Goal: Task Accomplishment & Management: Use online tool/utility

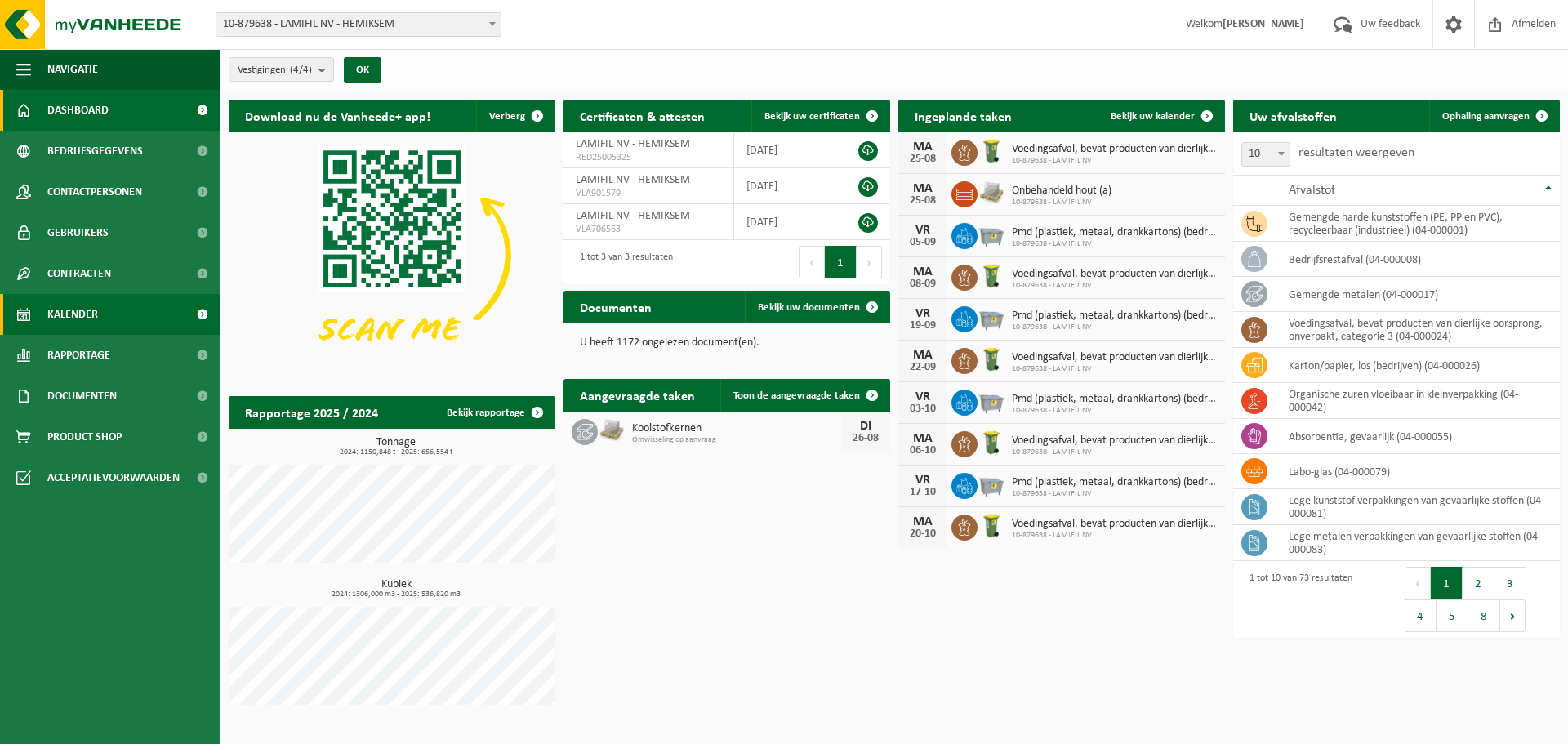
click at [92, 328] on span "Kalender" at bounding box center [72, 314] width 50 height 41
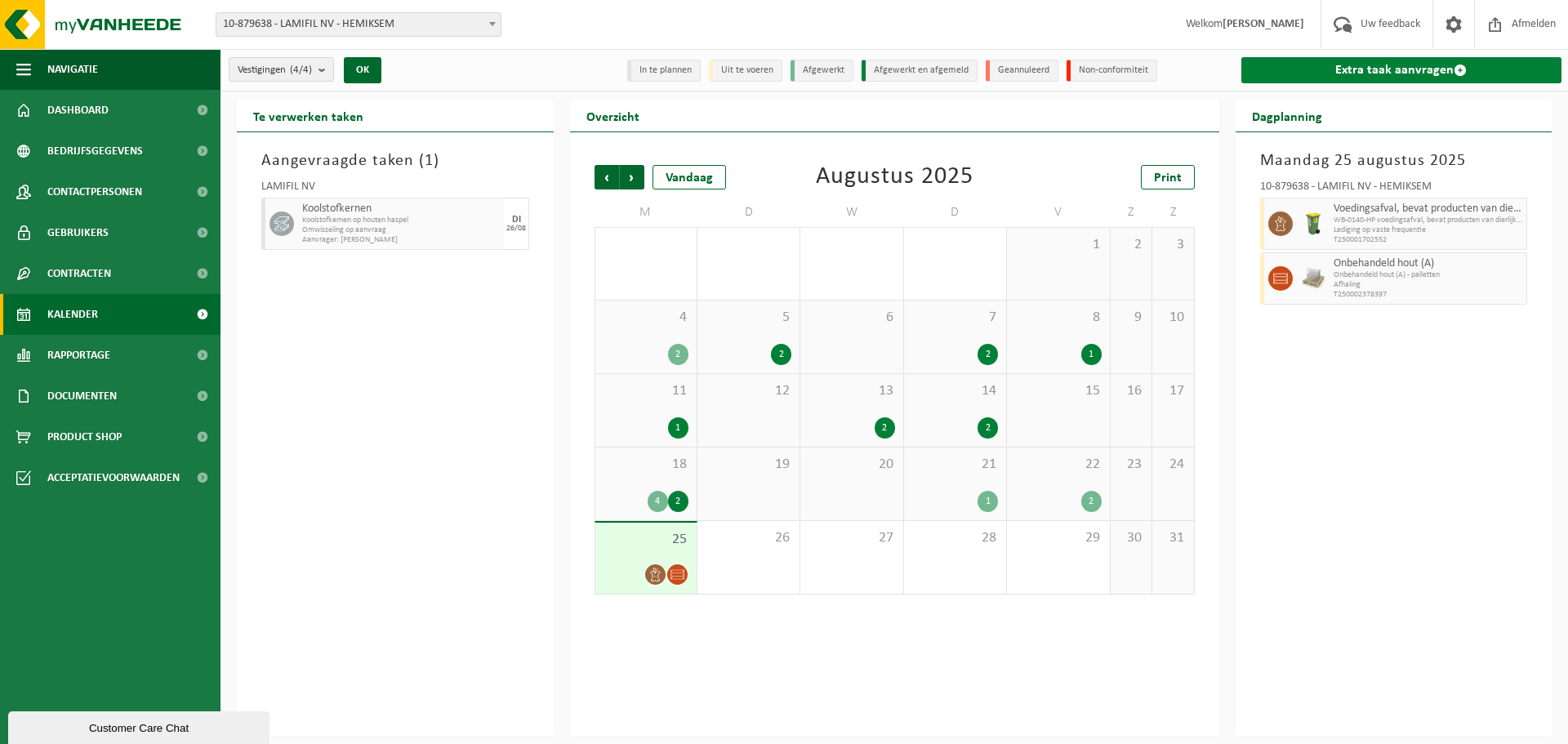
click at [1395, 66] on link "Extra taak aanvragen" at bounding box center [1401, 70] width 321 height 27
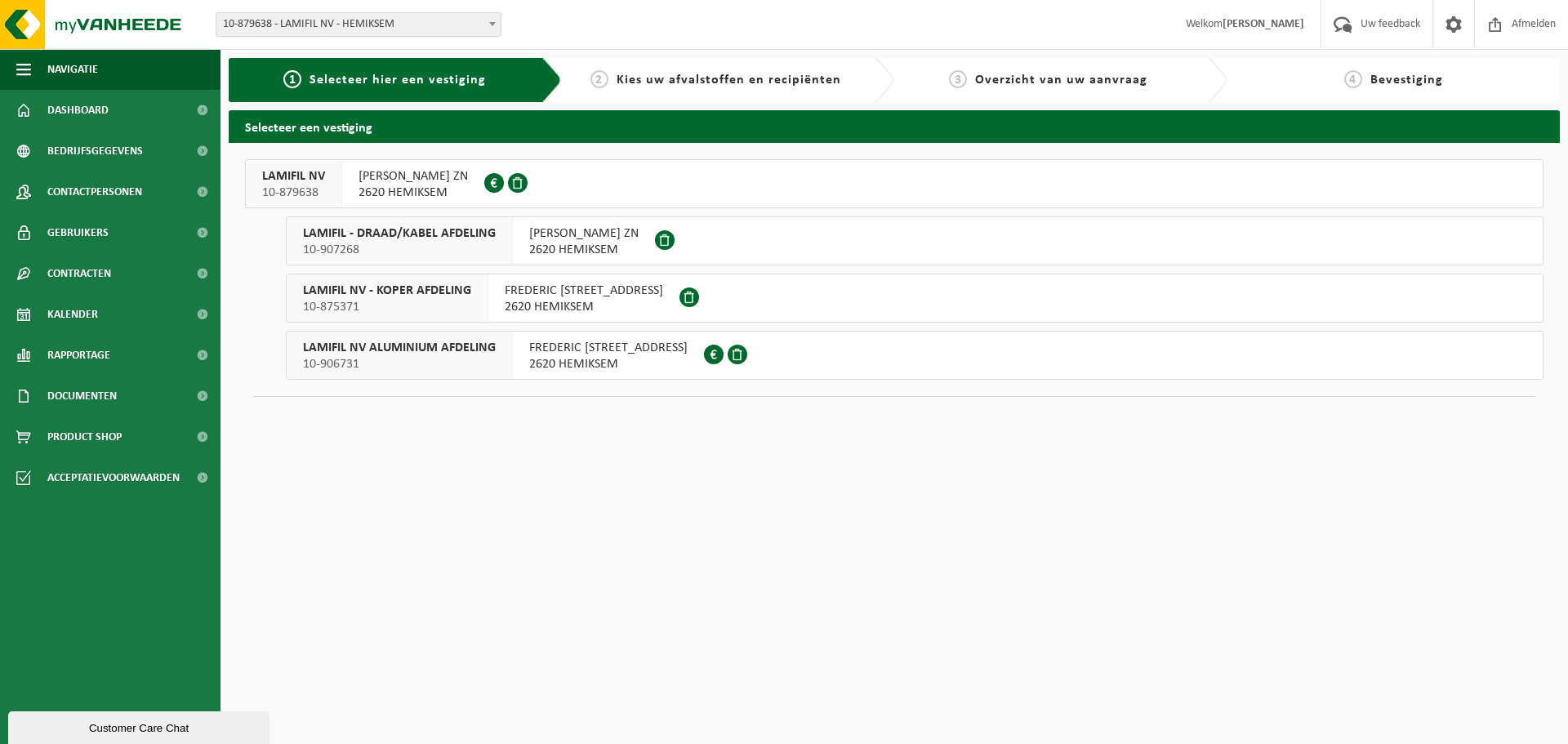
click at [308, 193] on span "10-879638" at bounding box center [293, 193] width 62 height 16
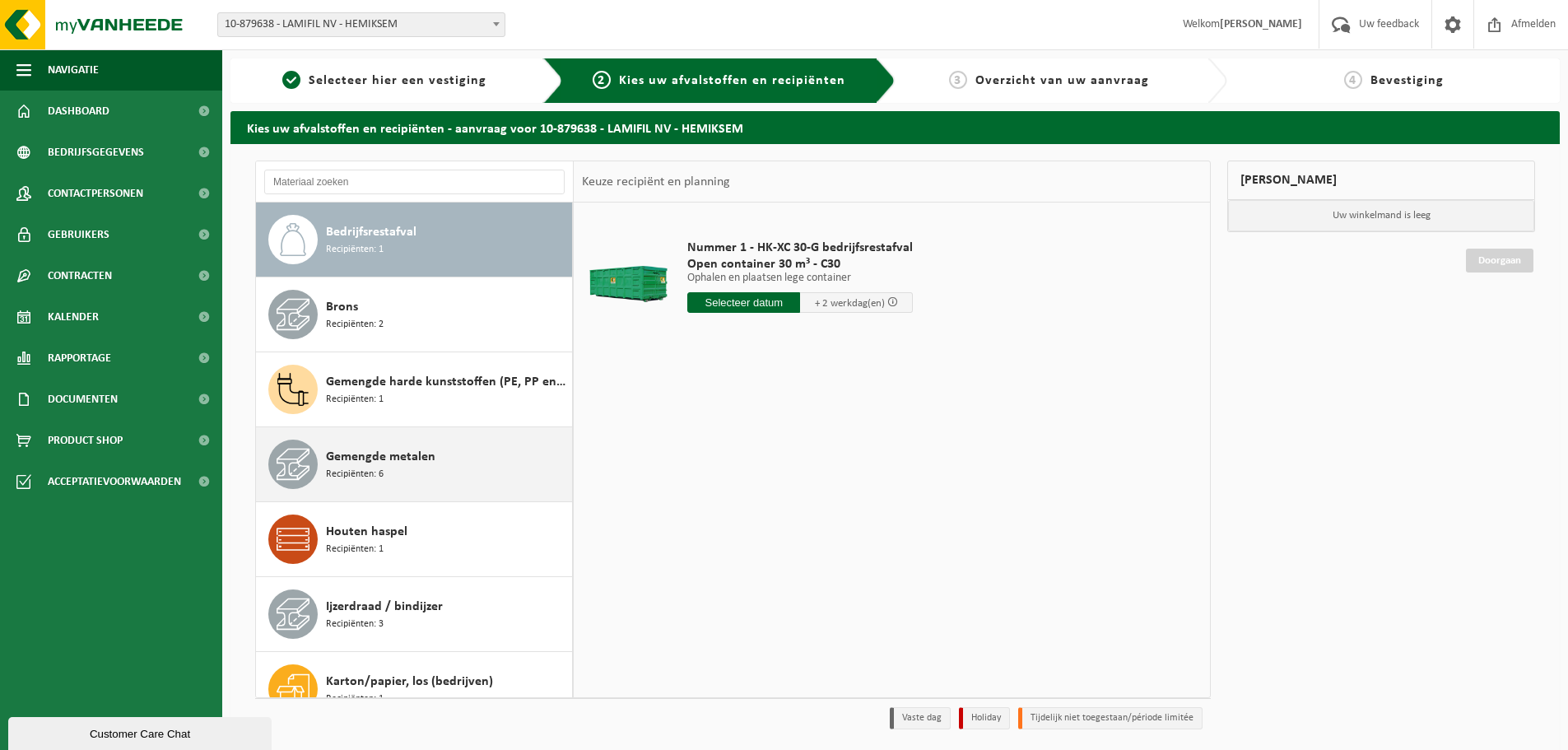
click at [394, 461] on span "Gemengde metalen" at bounding box center [381, 457] width 110 height 20
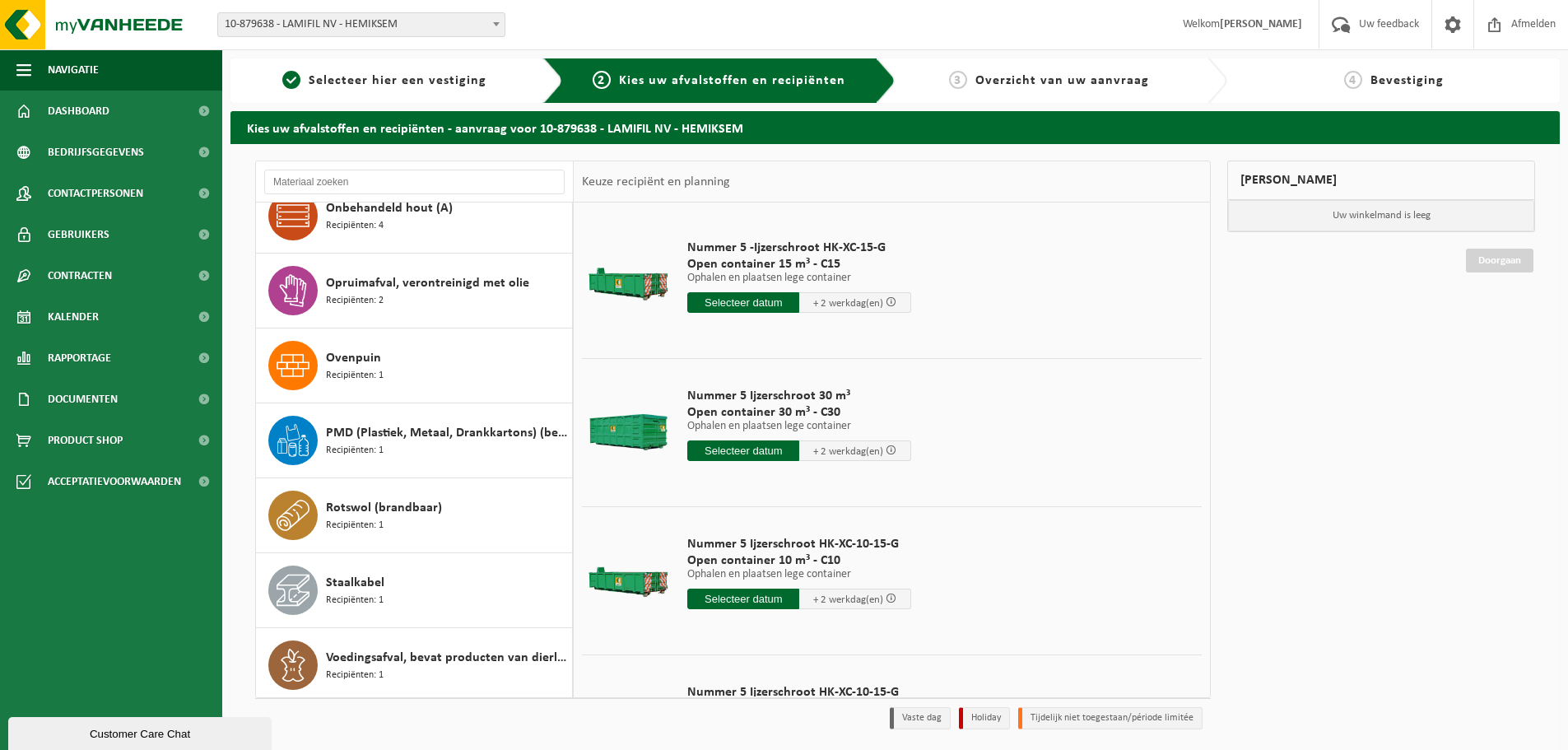
scroll to position [1078, 0]
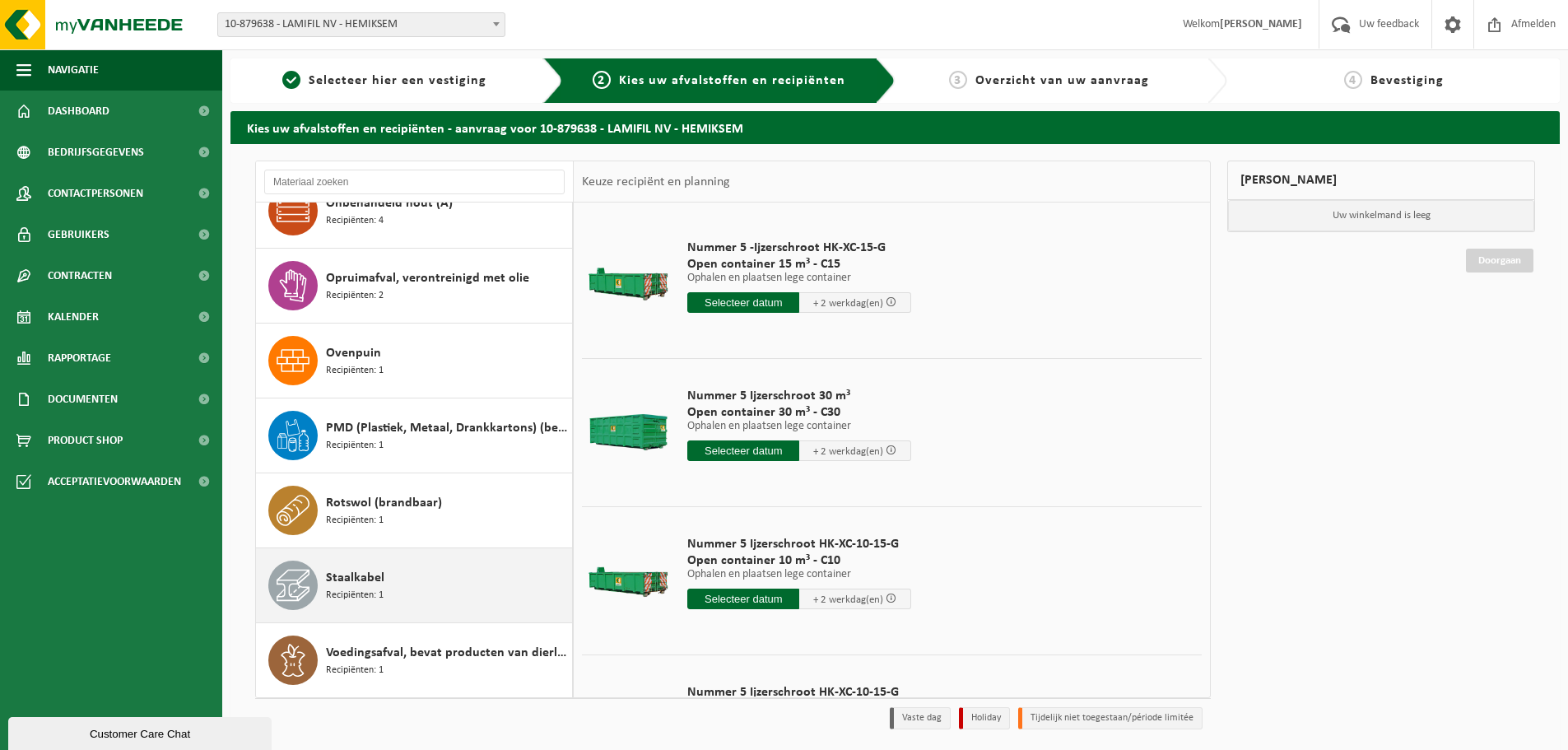
click at [423, 563] on div "Staalkabel Recipiënten: 1" at bounding box center [447, 585] width 242 height 49
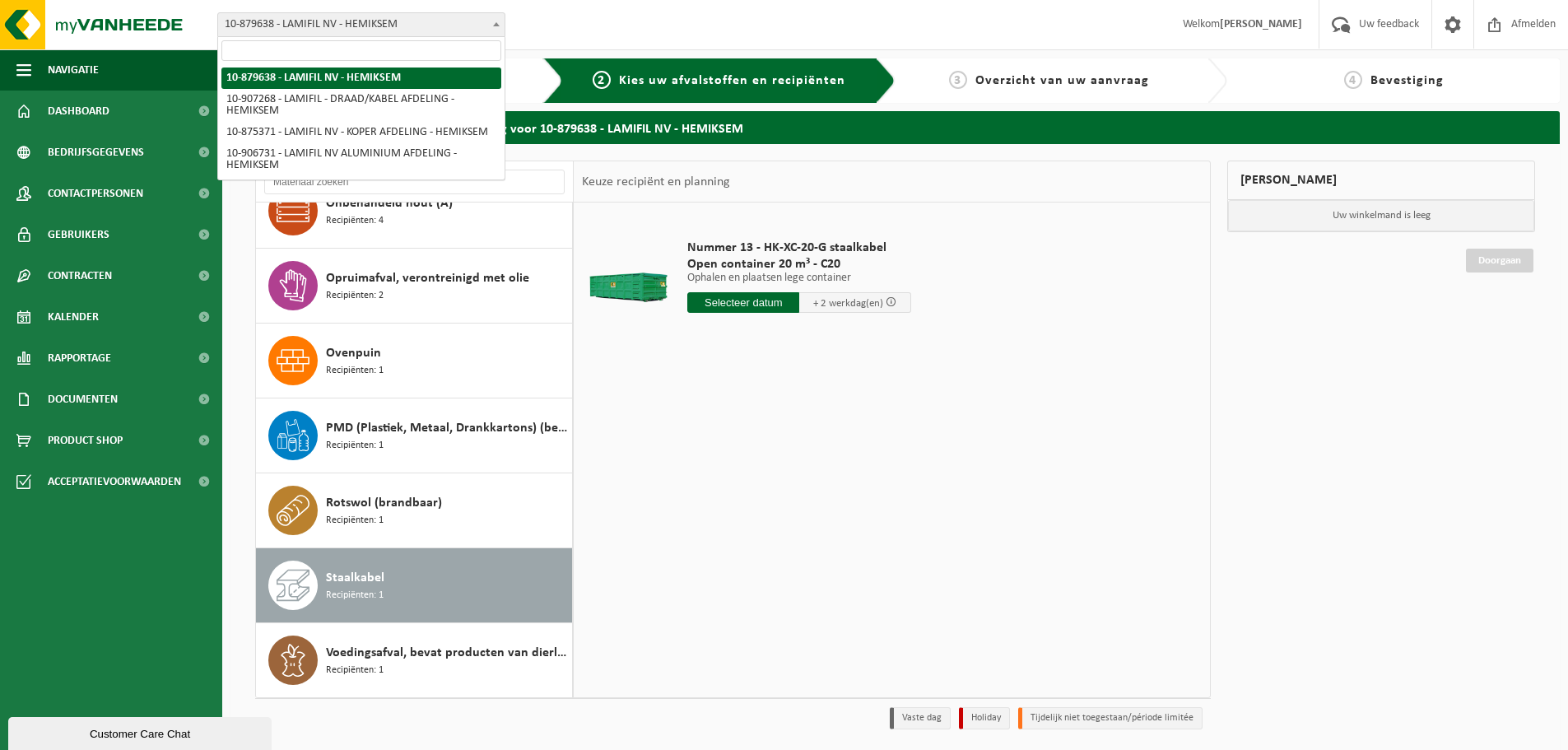
click at [377, 22] on span "10-879638 - LAMIFIL NV - HEMIKSEM" at bounding box center [362, 24] width 287 height 23
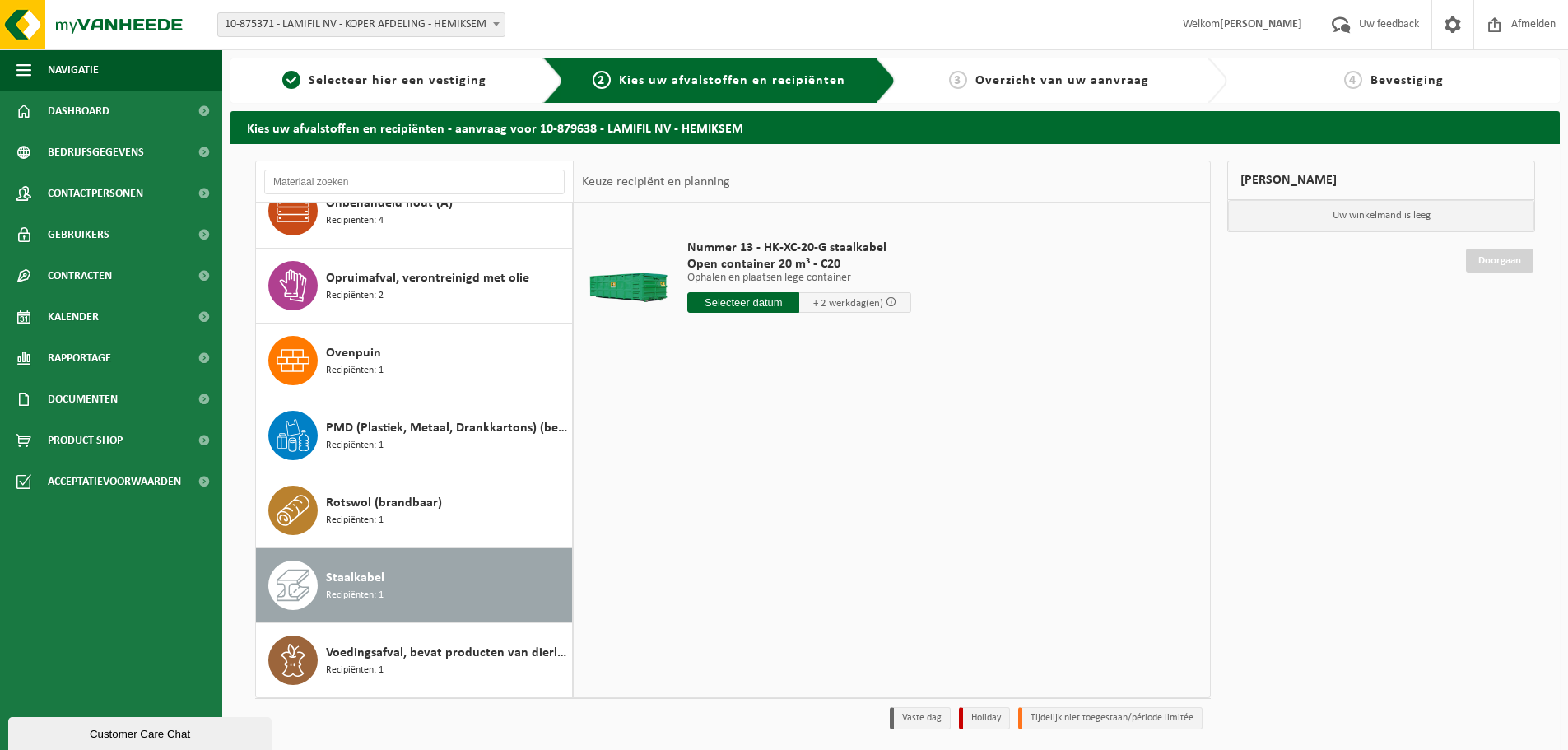
select select "117807"
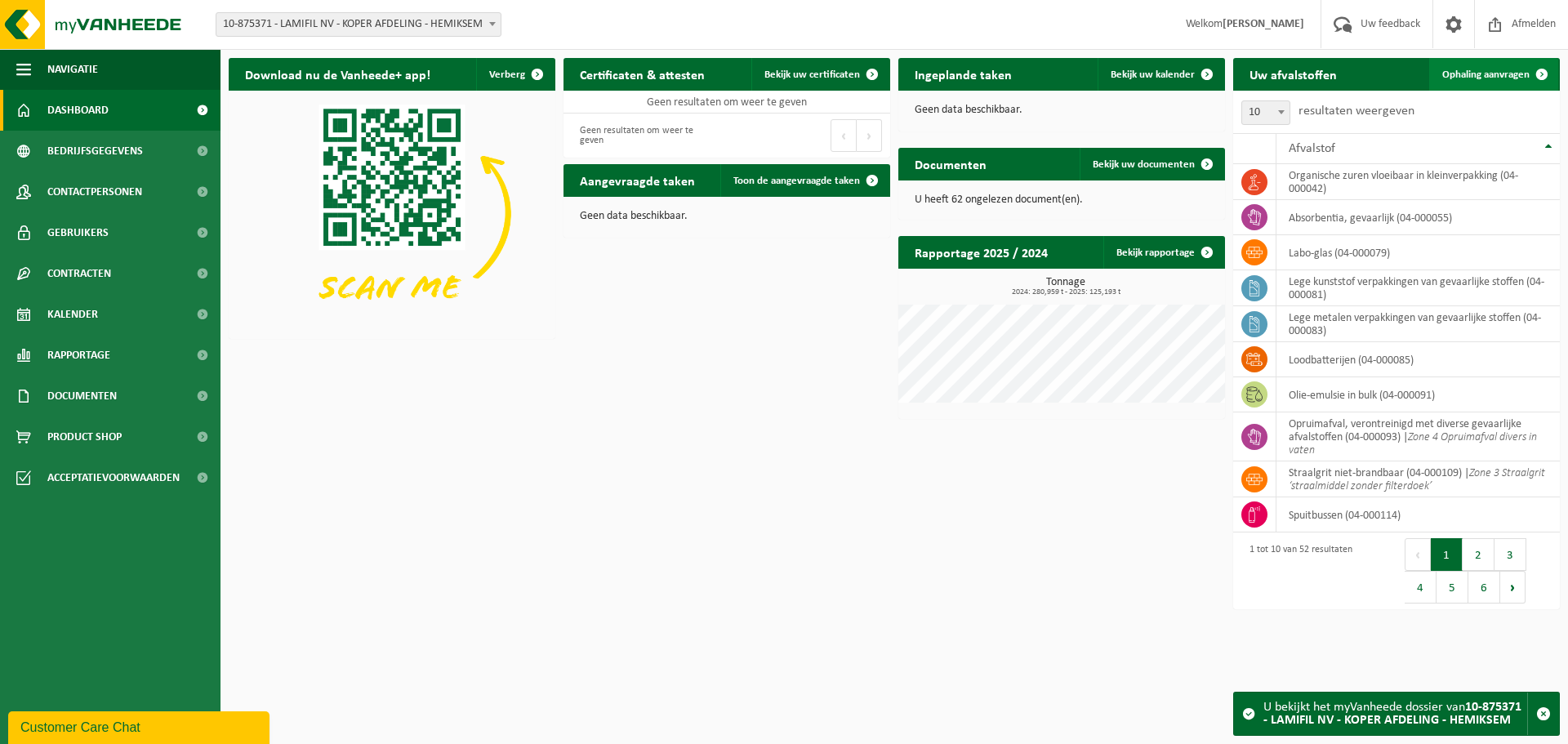
click at [1477, 72] on span "Ophaling aanvragen" at bounding box center [1486, 74] width 87 height 10
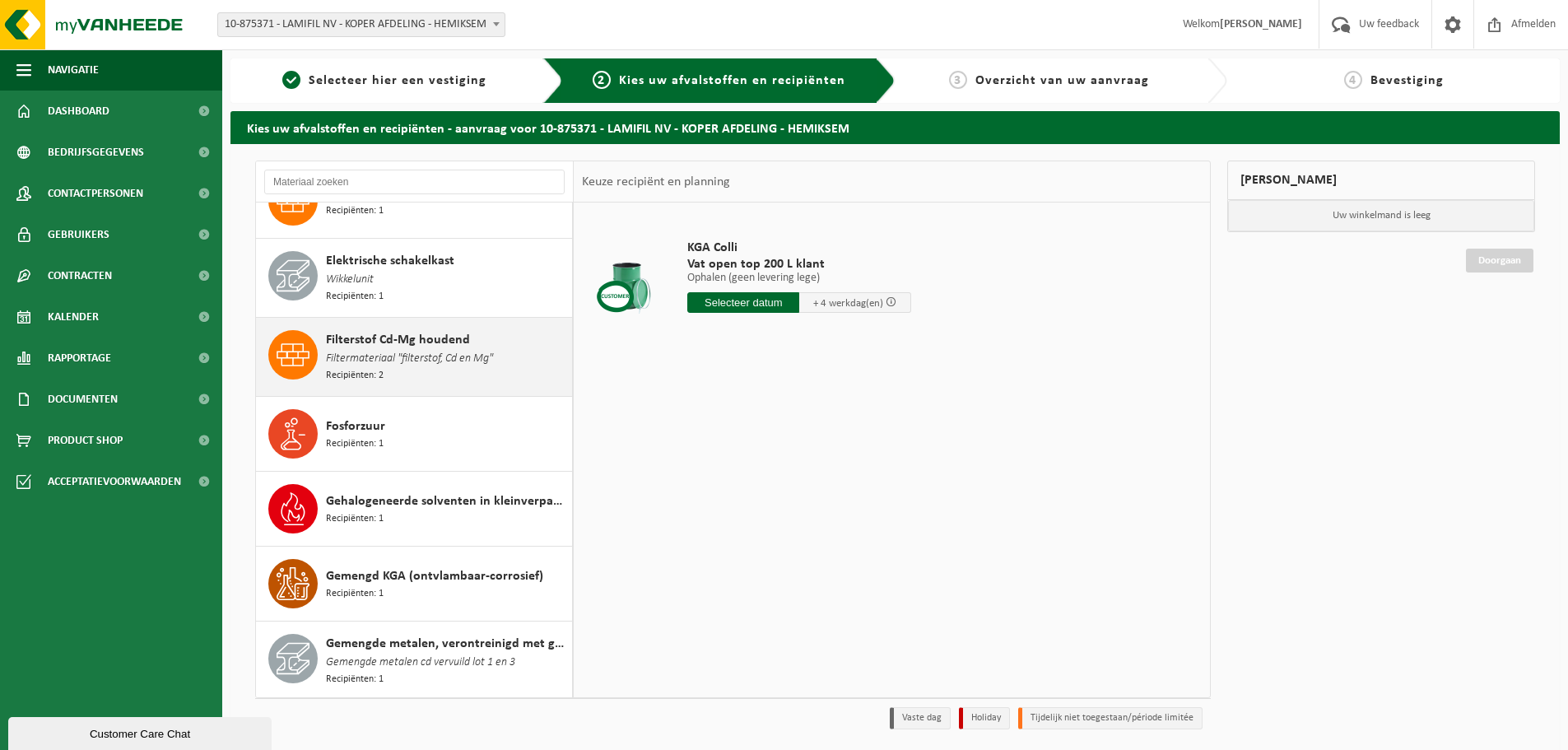
scroll to position [494, 0]
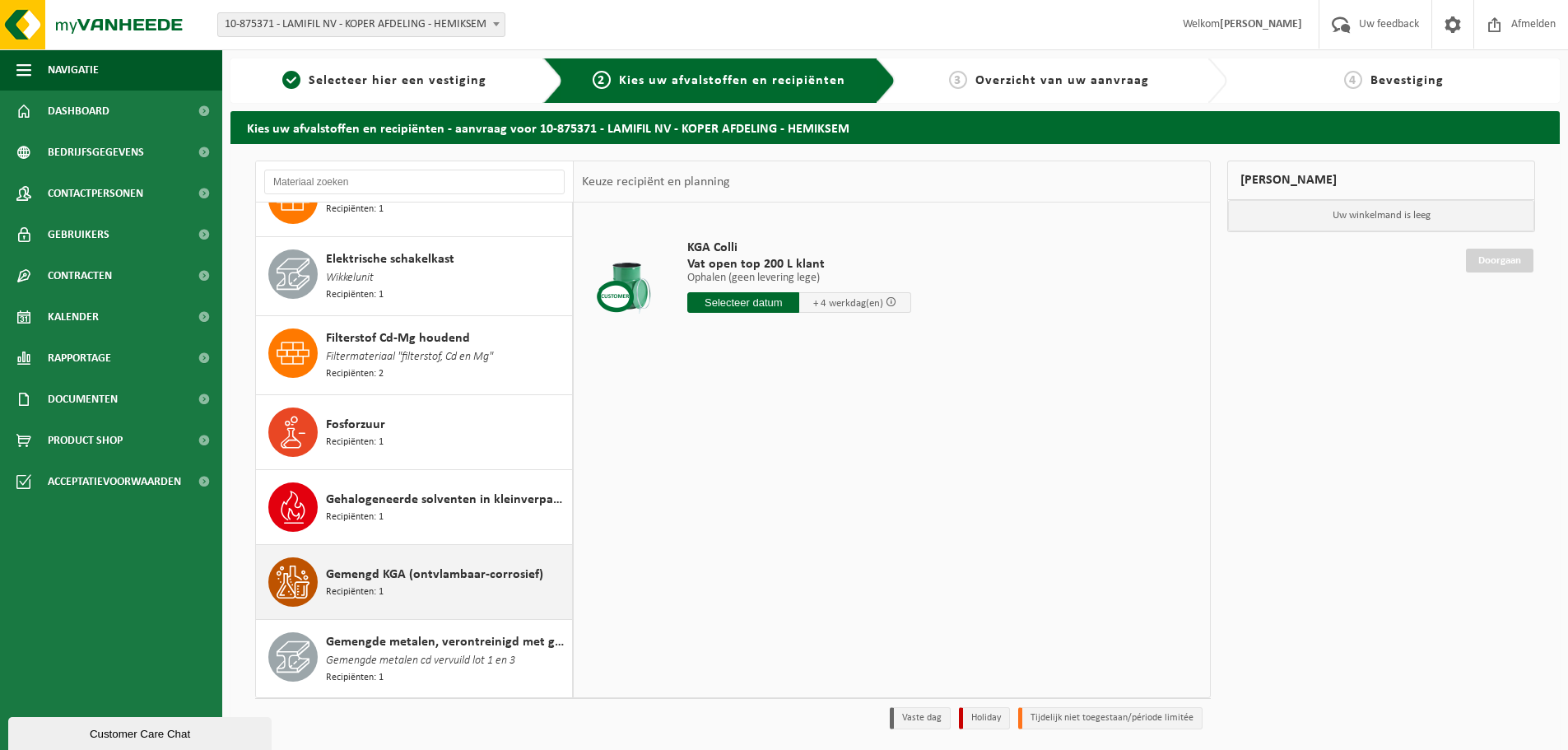
click at [411, 577] on div "Gemengd KGA (ontvlambaar-corrosief) Recipiënten: 1" at bounding box center [447, 582] width 242 height 49
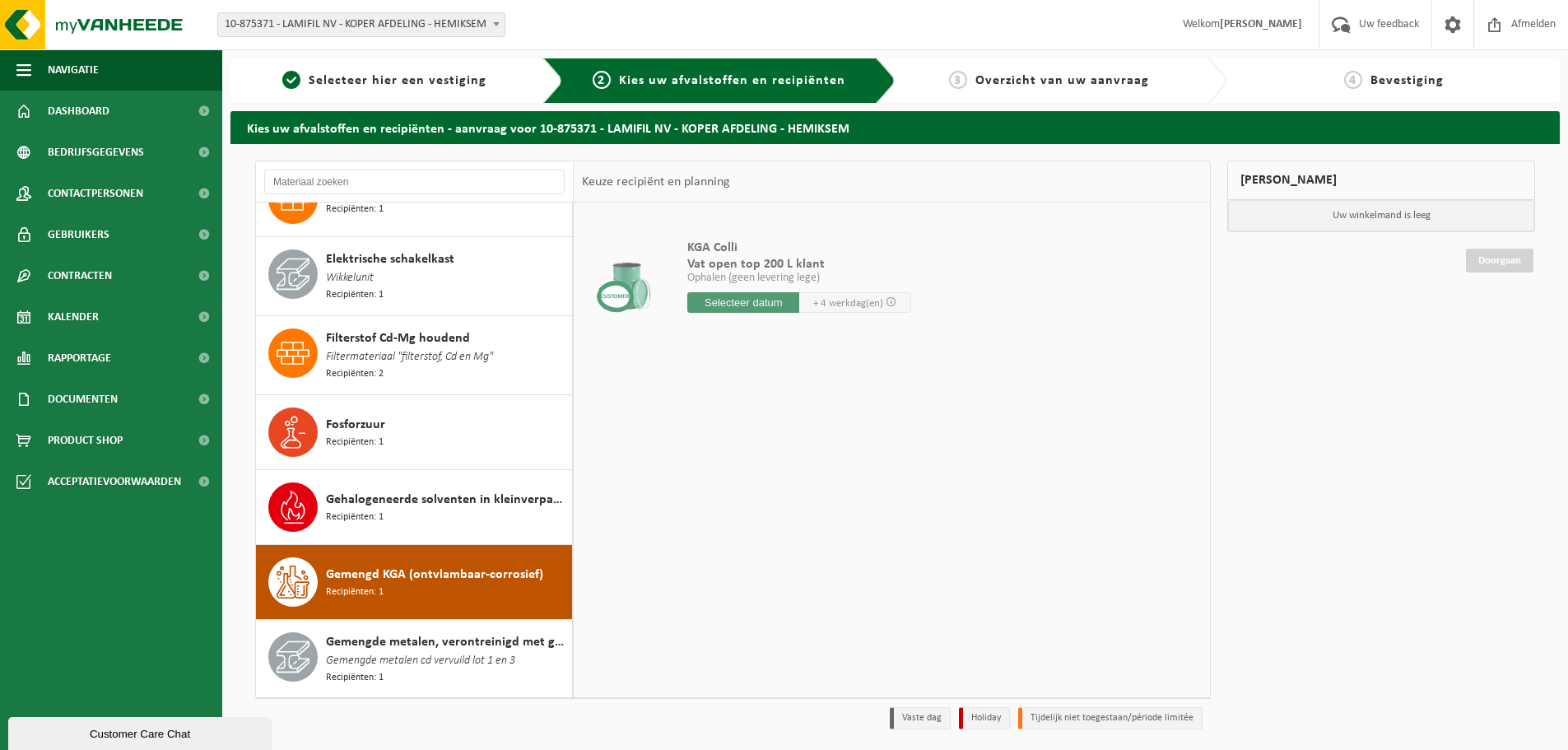
scroll to position [829, 0]
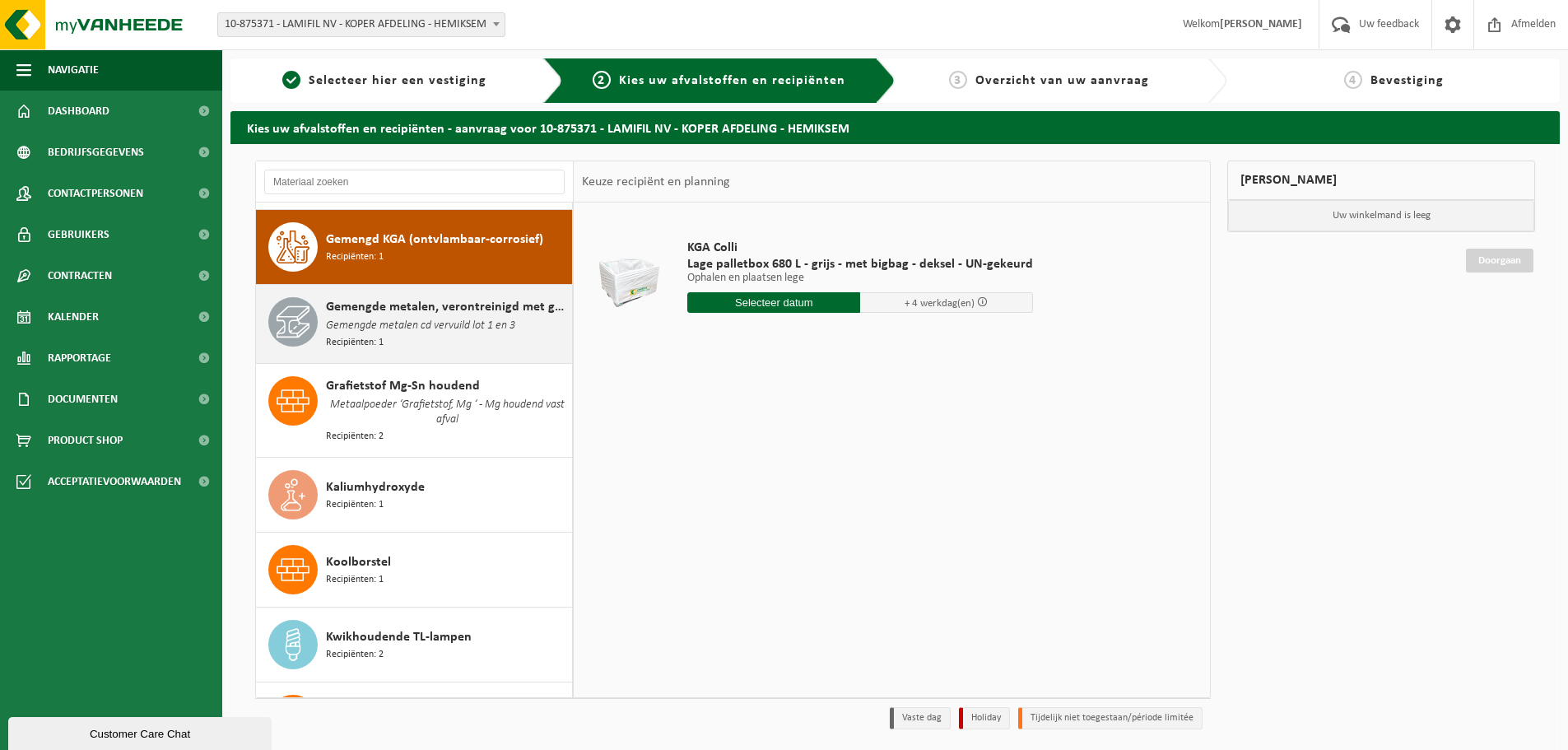
click at [444, 319] on span "Gemengde metalen cd vervuild lot 1 en 3" at bounding box center [420, 325] width 189 height 18
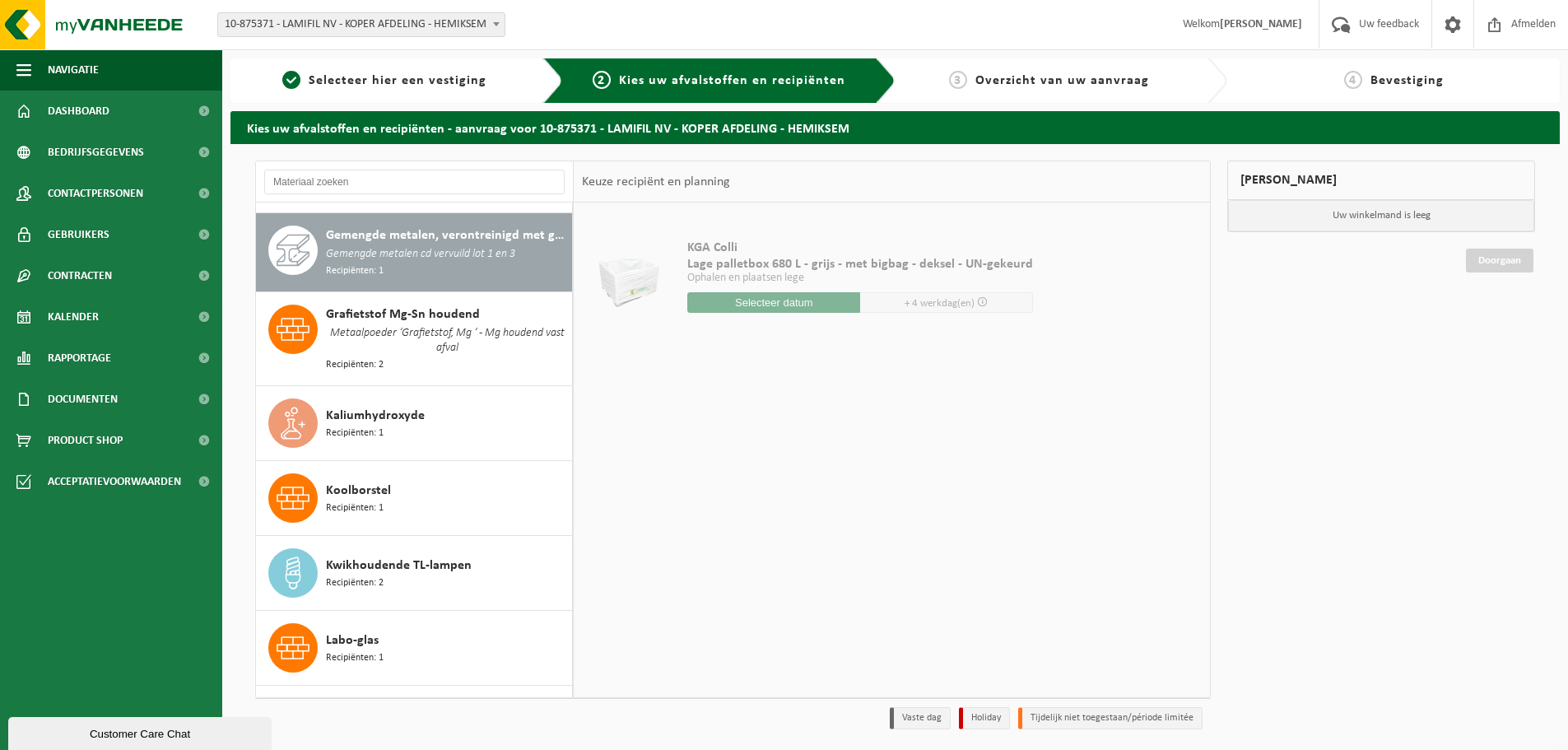
scroll to position [904, 0]
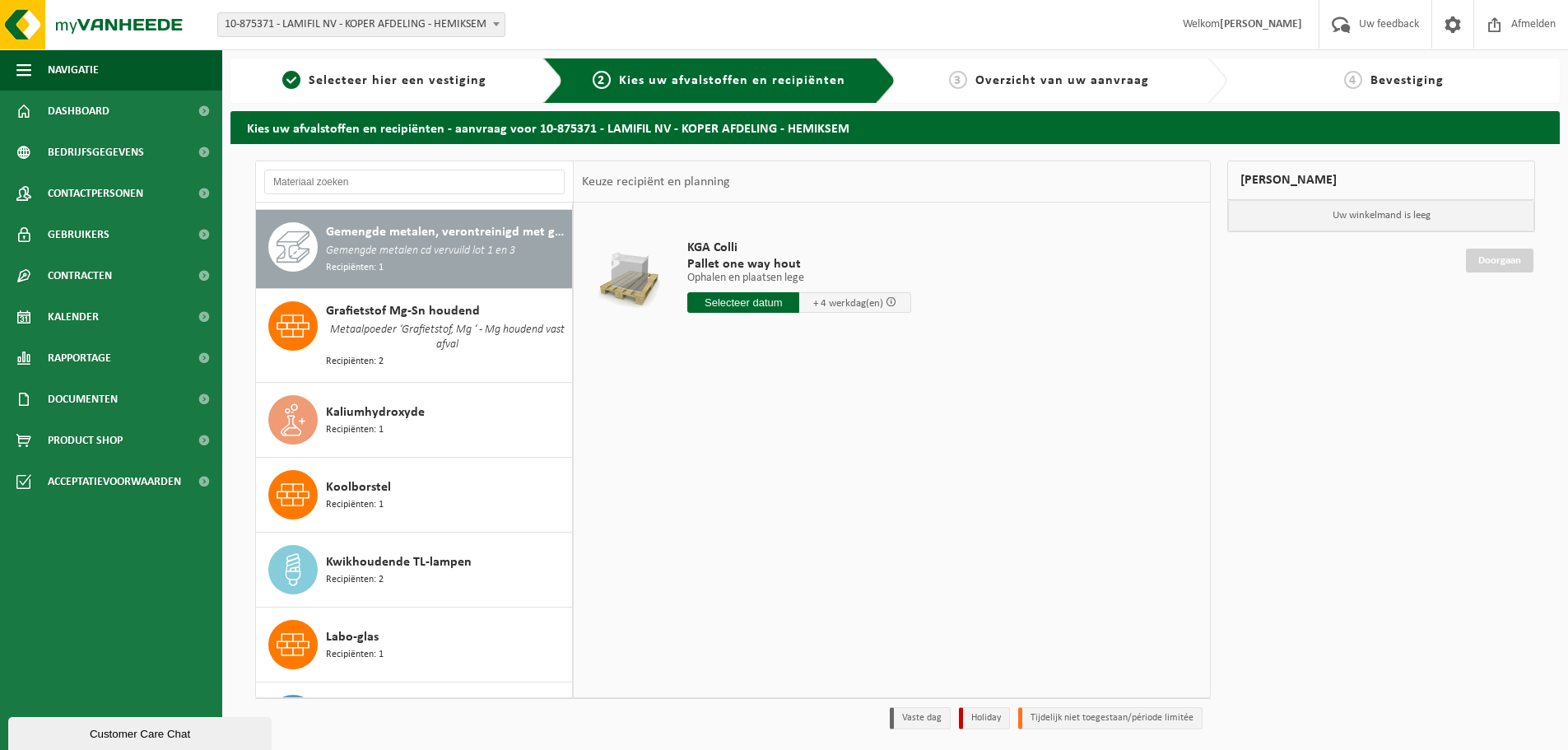
click at [454, 242] on span "Gemengde metalen cd vervuild lot 1 en 3" at bounding box center [420, 250] width 189 height 18
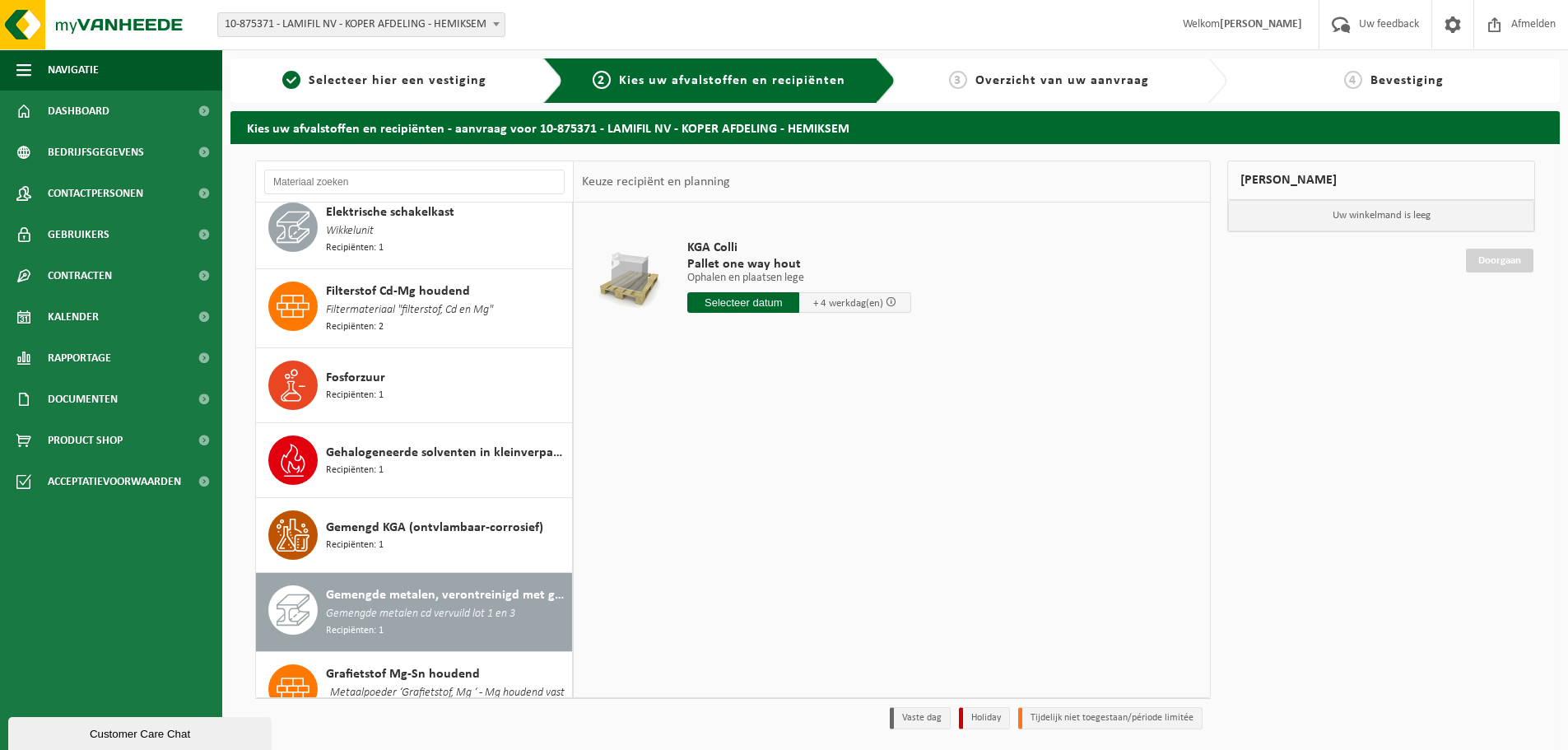
scroll to position [577, 0]
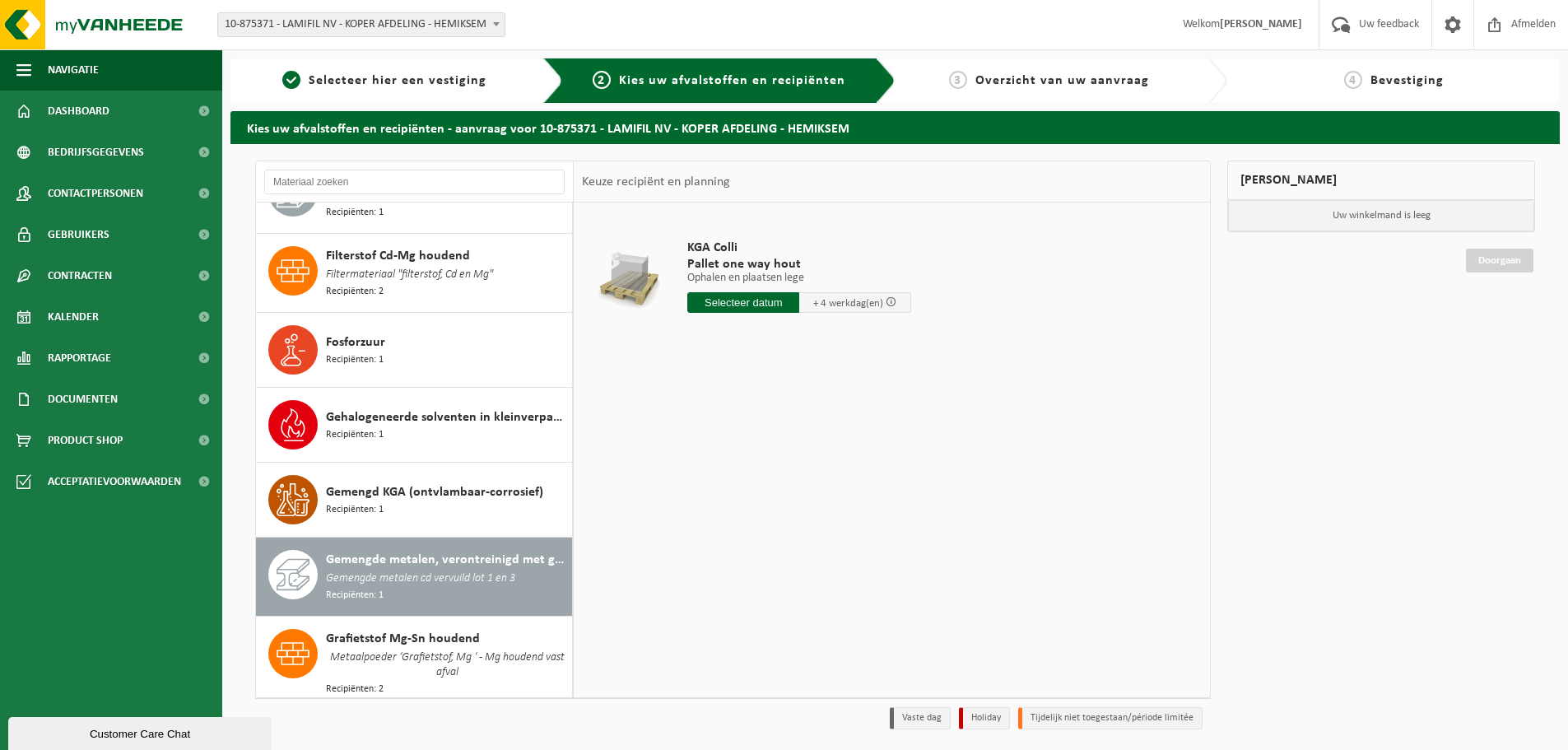
click at [463, 571] on span "Gemengde metalen cd vervuild lot 1 en 3" at bounding box center [420, 578] width 189 height 18
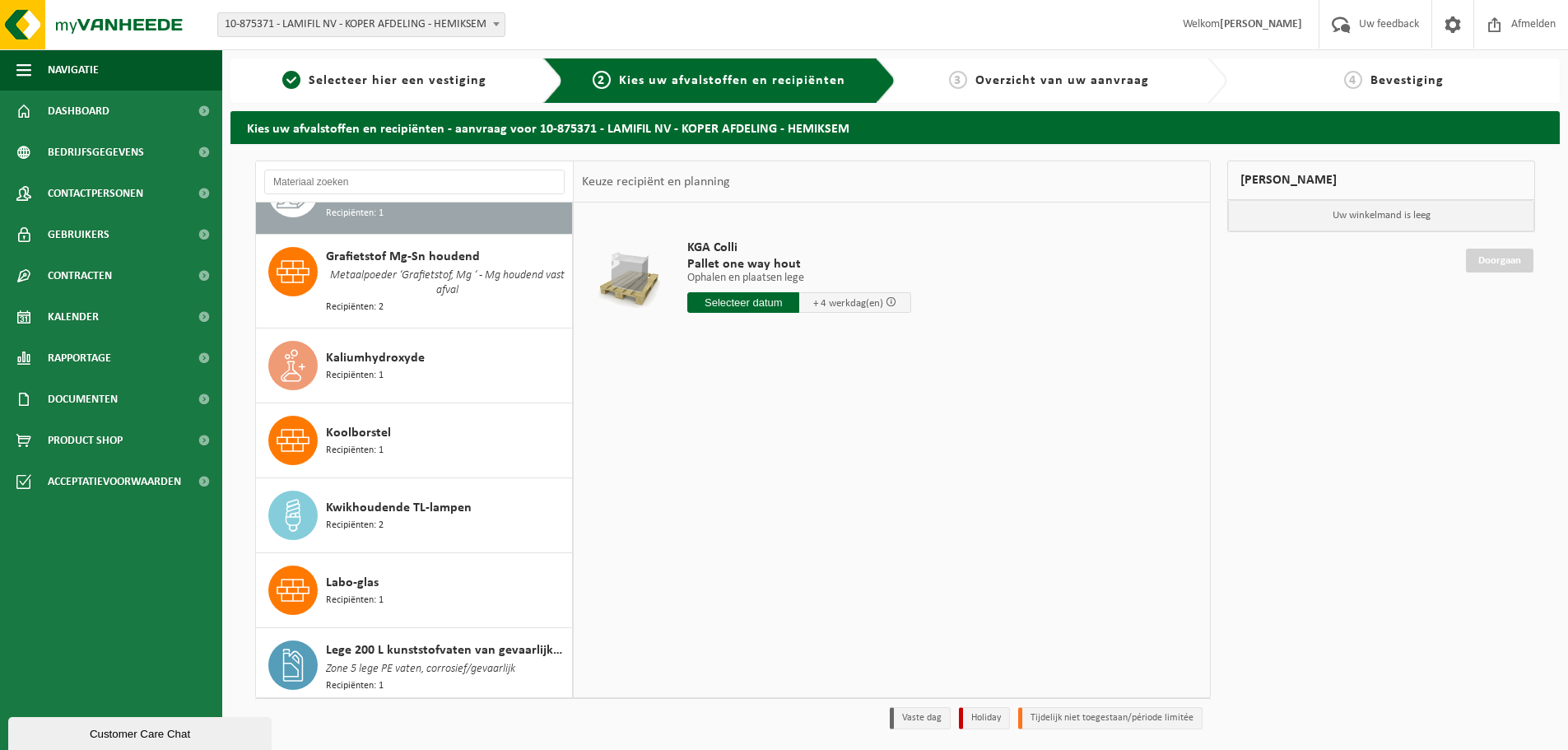
scroll to position [986, 0]
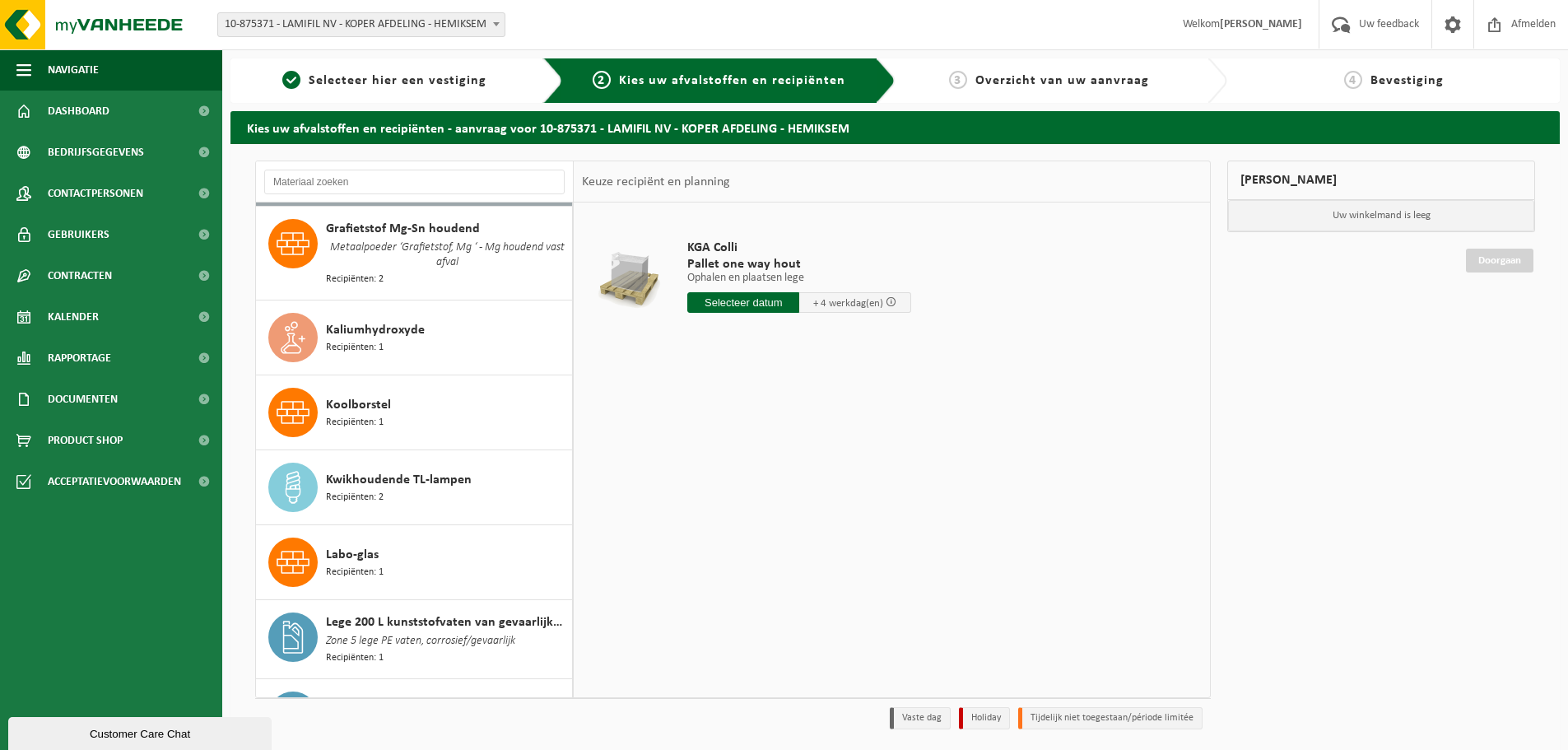
click at [381, 20] on span "10-875371 - LAMIFIL NV - KOPER AFDELING - HEMIKSEM" at bounding box center [362, 24] width 287 height 23
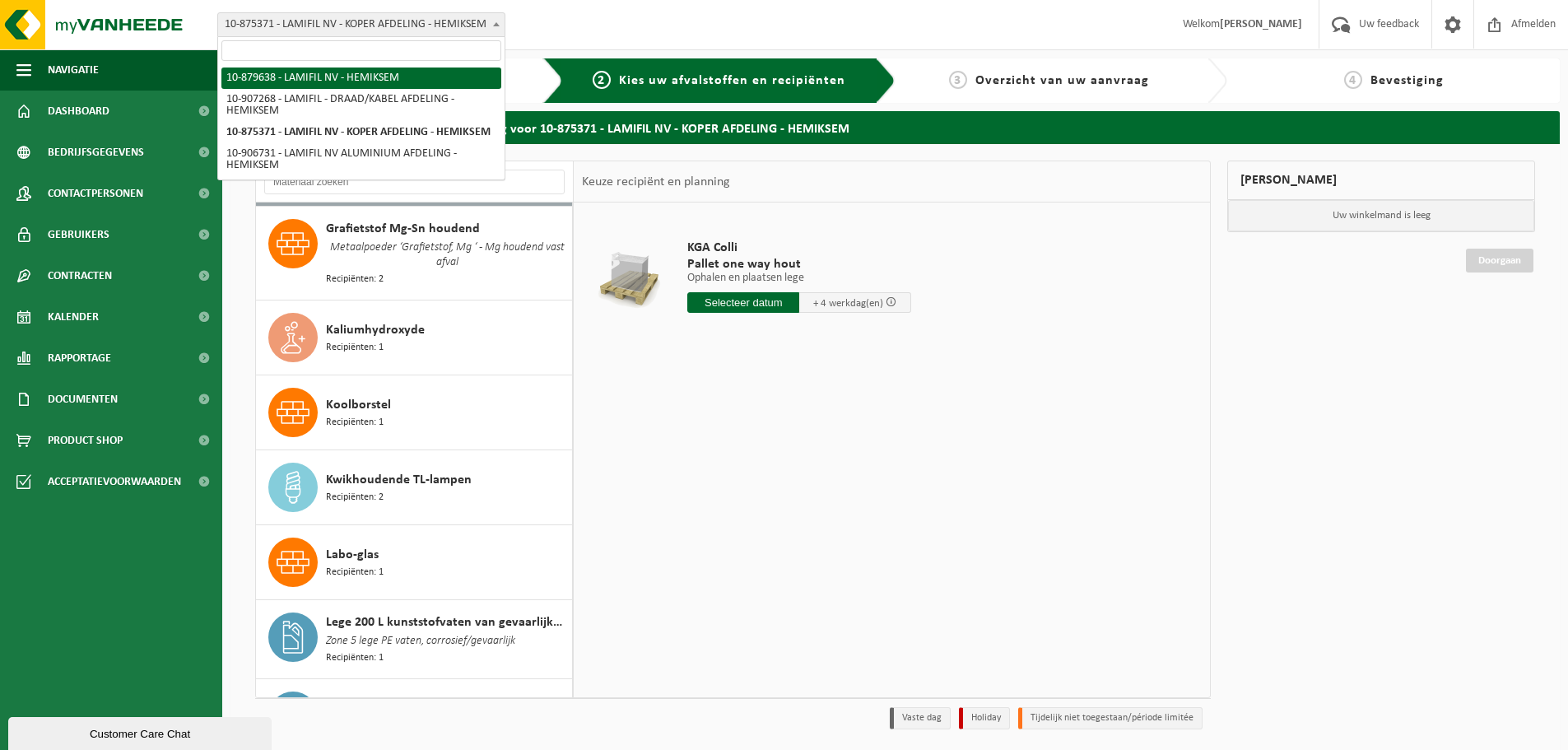
select select "108998"
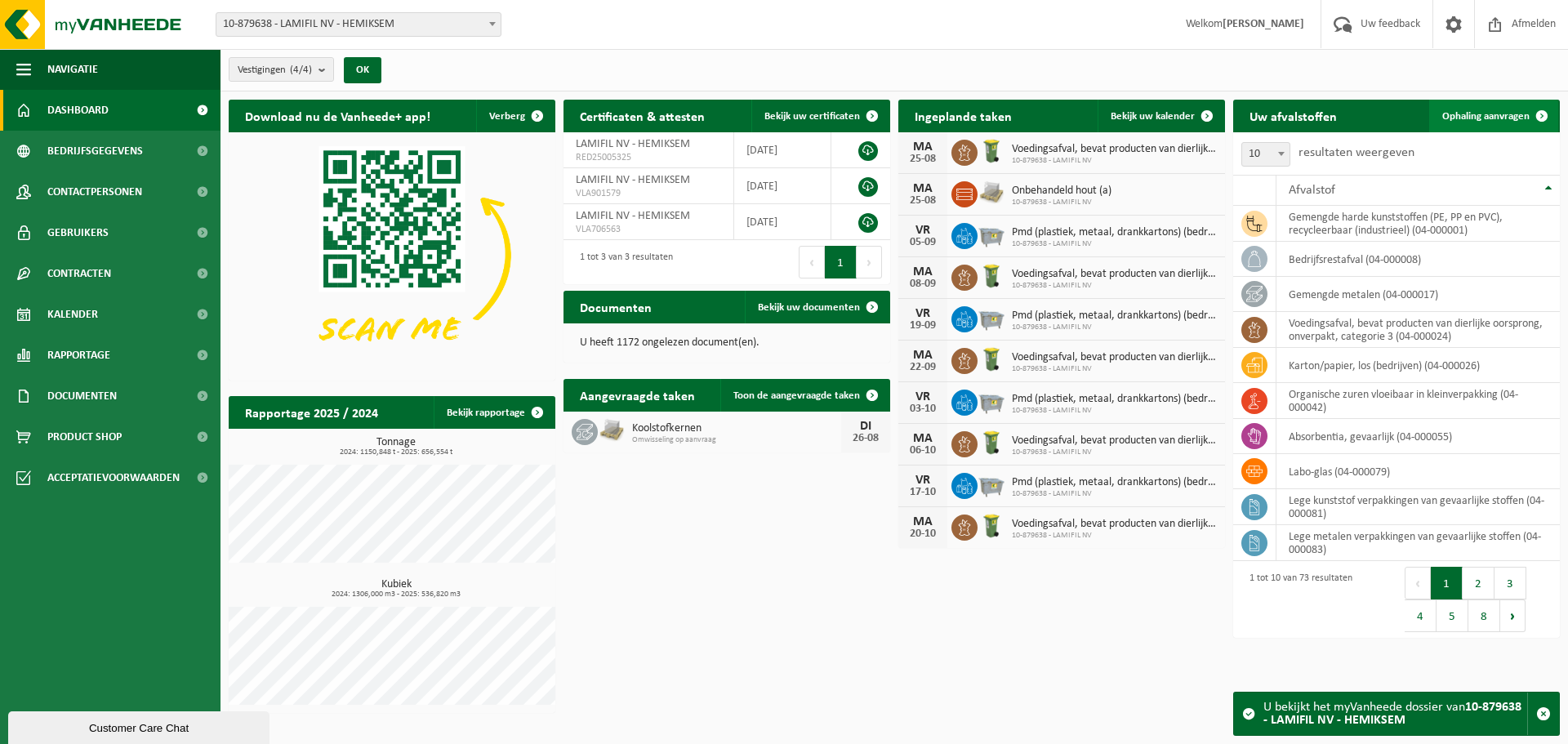
click at [1462, 116] on span "Ophaling aanvragen" at bounding box center [1486, 116] width 87 height 10
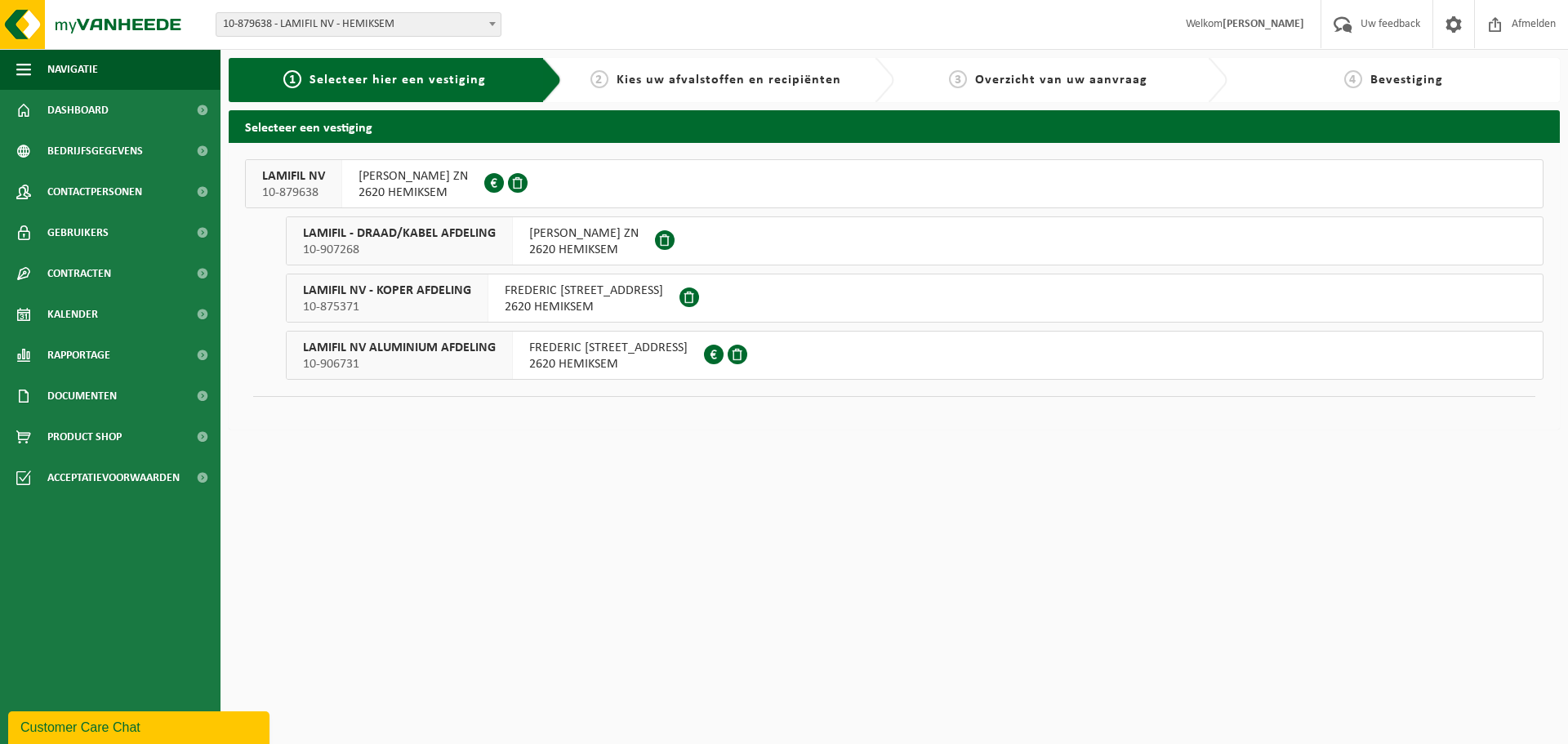
click at [325, 169] on div "LAMIFIL NV 10-879638" at bounding box center [294, 183] width 97 height 47
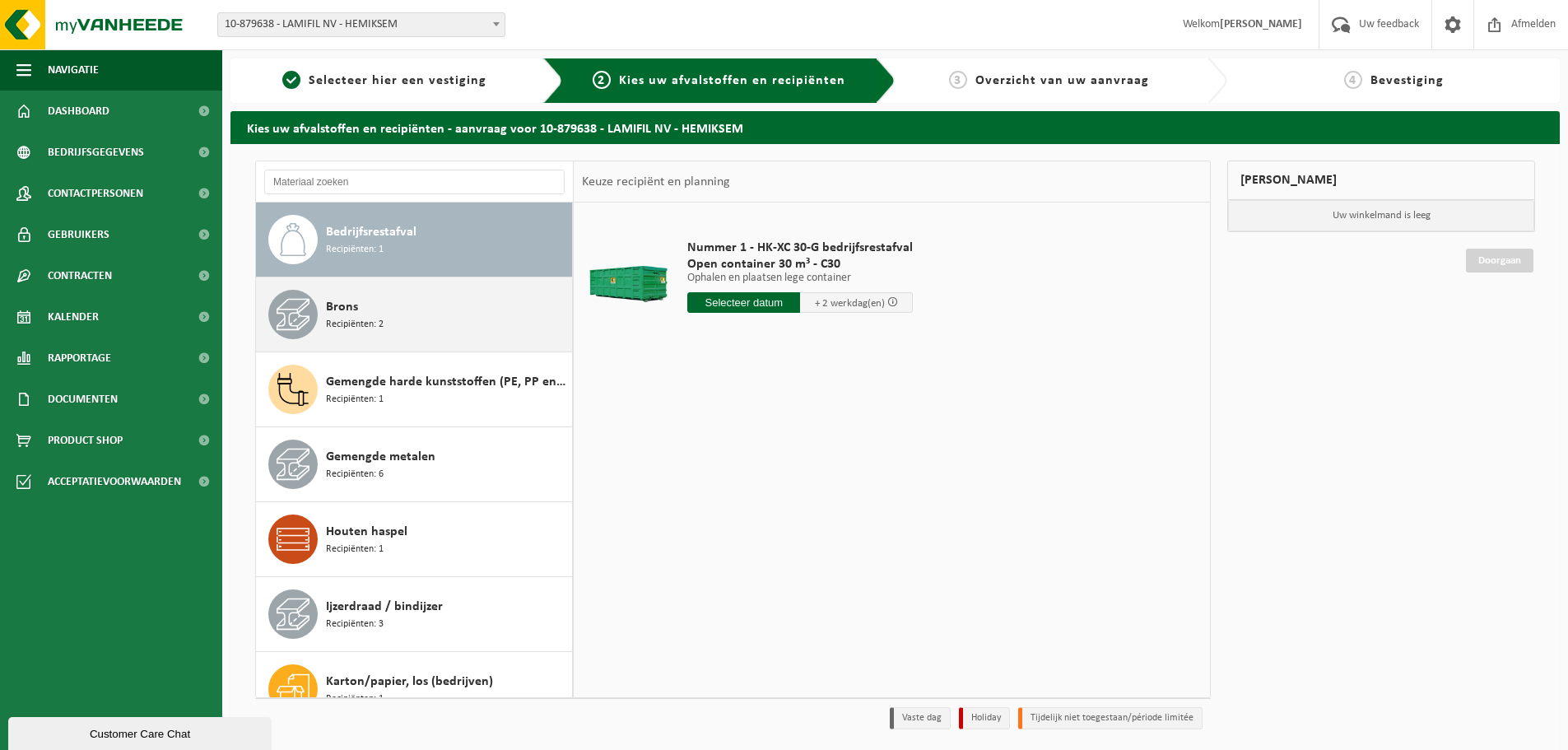
click at [431, 338] on div "Brons Recipiënten: 2" at bounding box center [447, 314] width 242 height 49
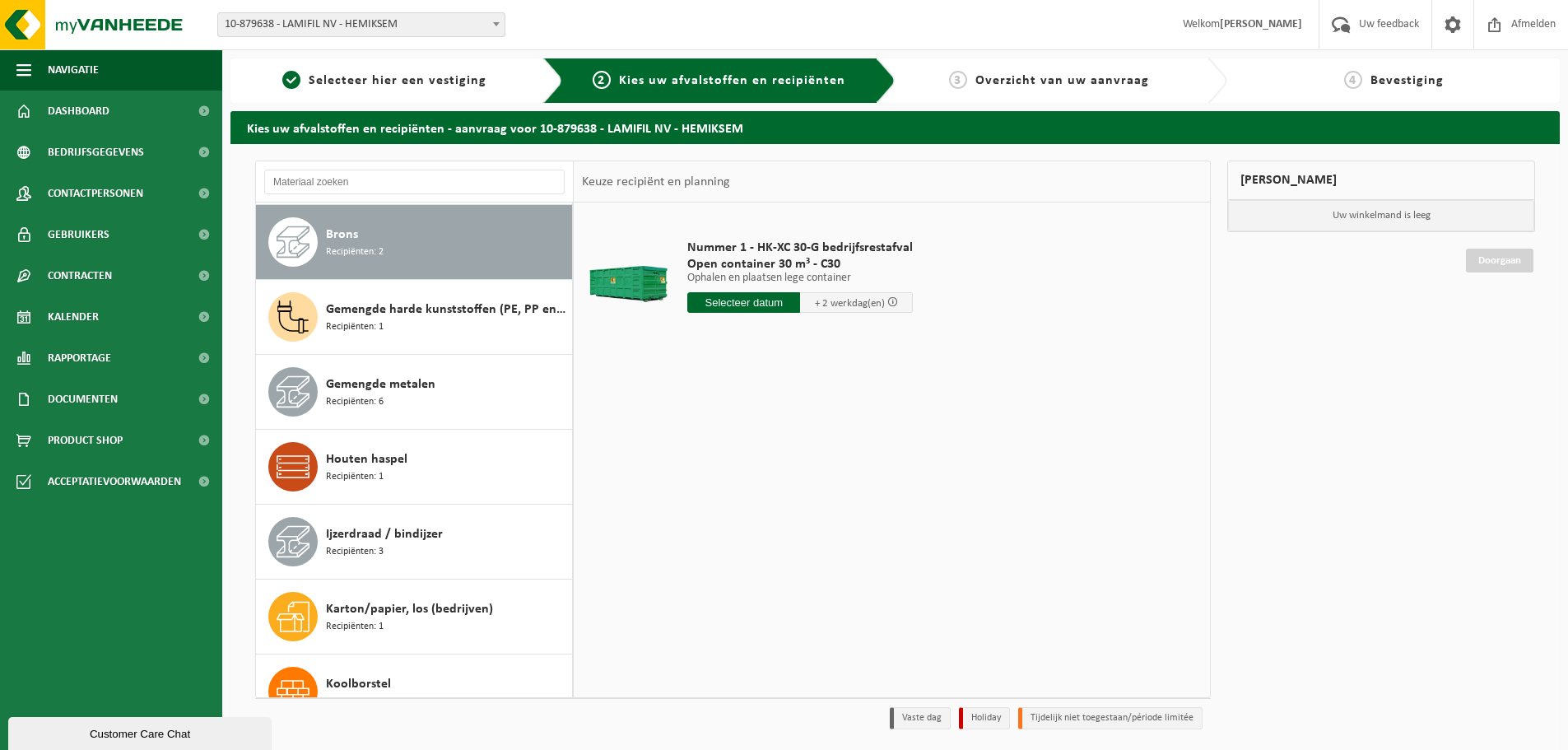
scroll to position [75, 0]
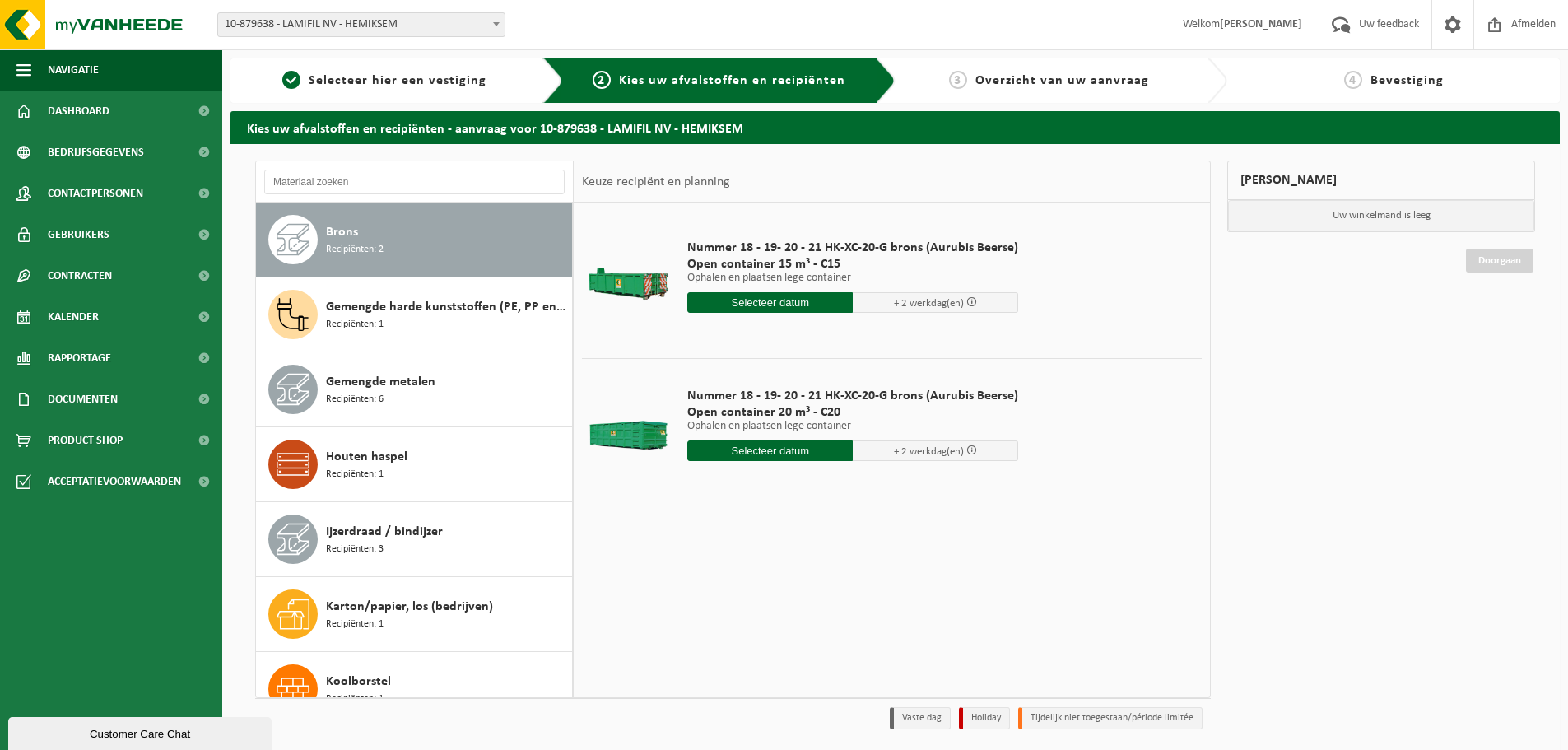
click at [431, 338] on div "Gemengde harde kunststoffen (PE, PP en PVC), recycleerbaar (industrieel) Recipi…" at bounding box center [447, 314] width 242 height 49
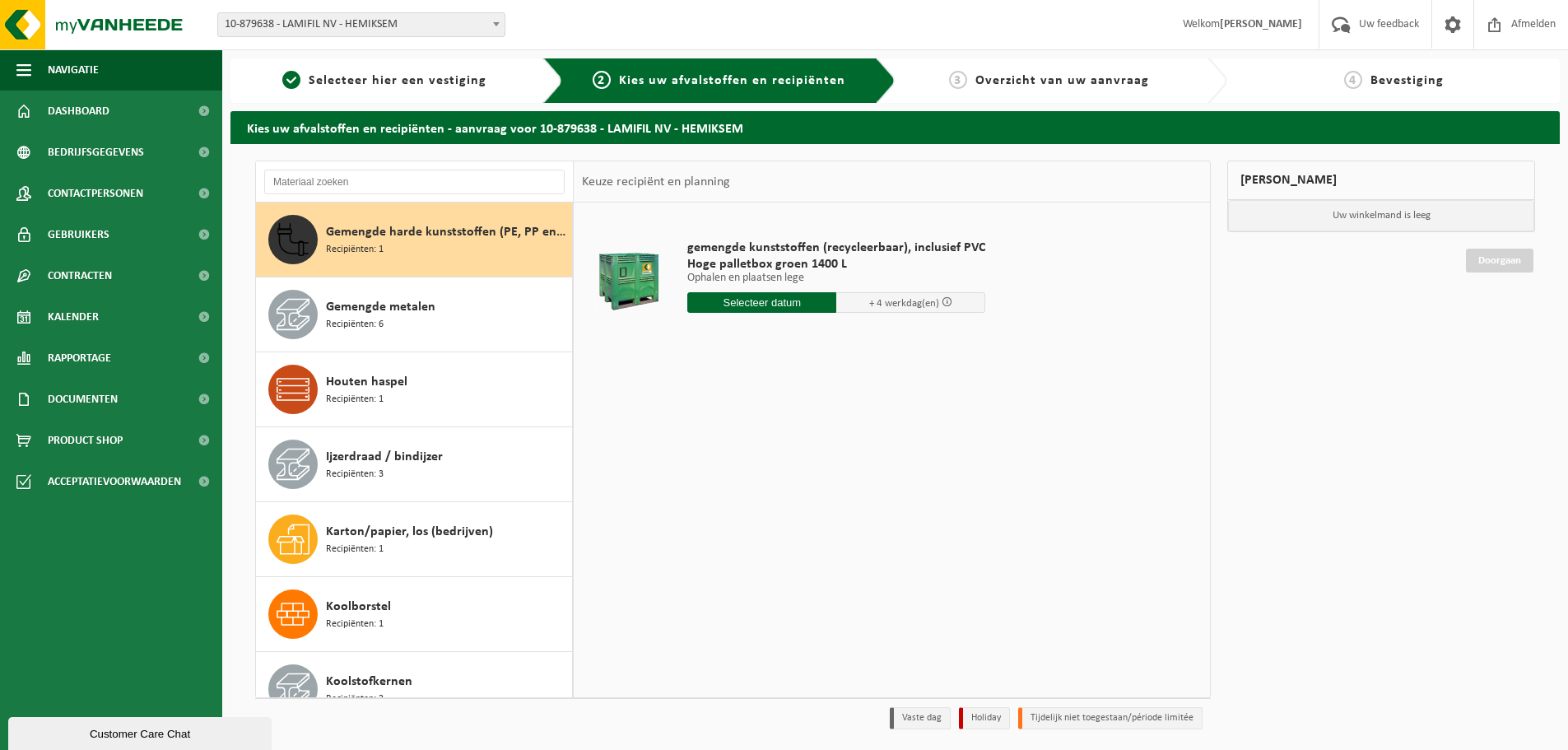
click at [431, 338] on div "Gemengde metalen Recipiënten: 6" at bounding box center [447, 314] width 242 height 49
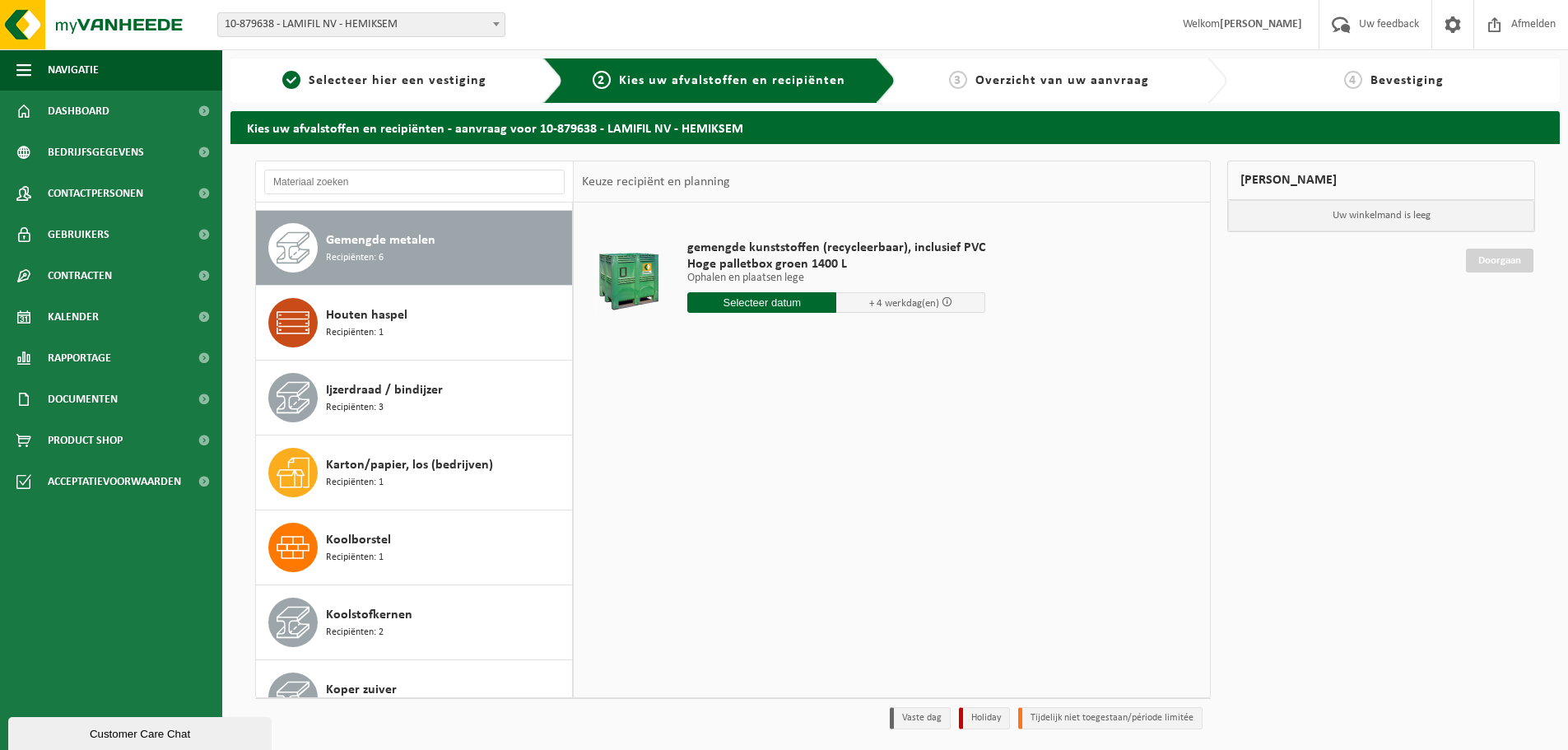
scroll to position [224, 0]
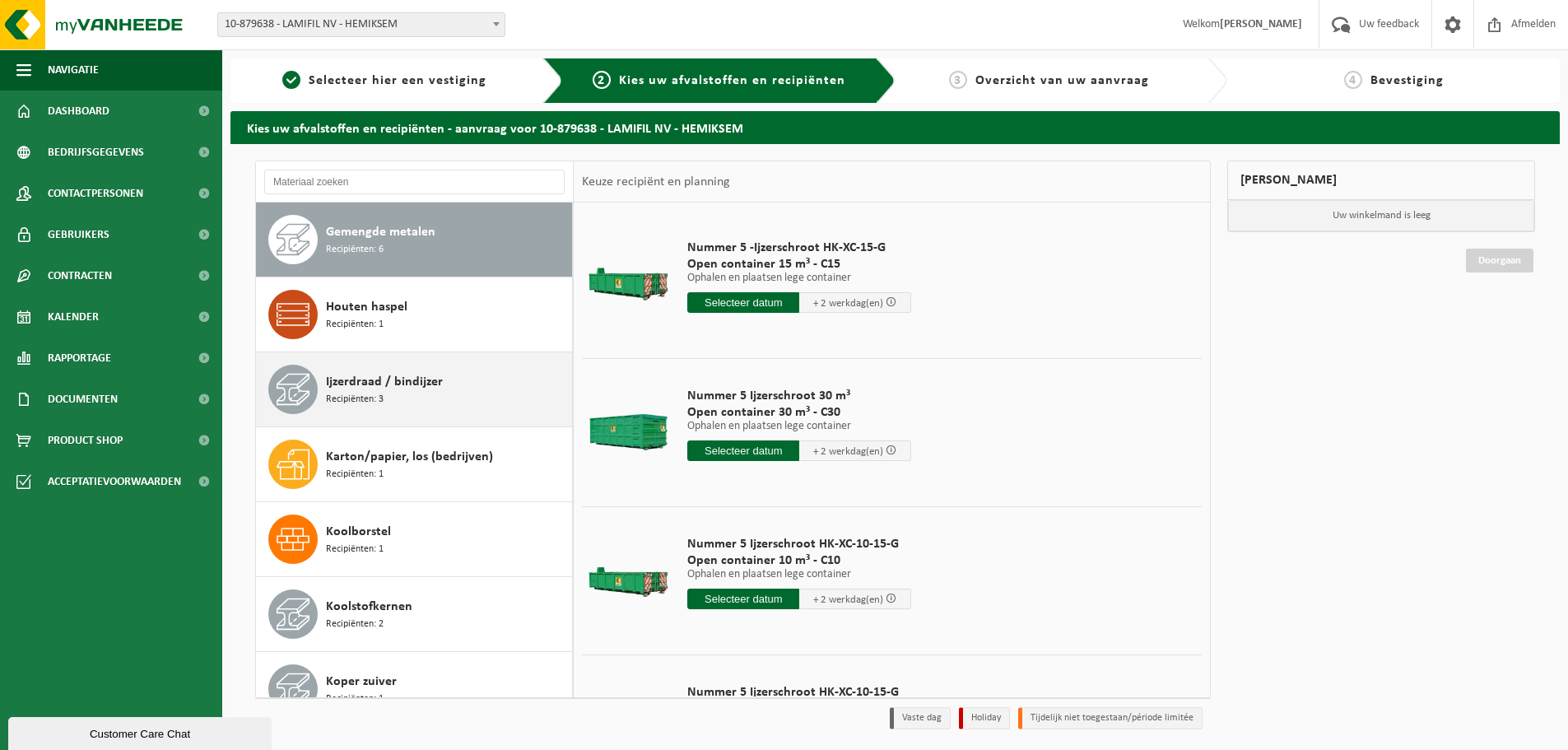
click at [458, 386] on div "Ijzerdraad / bindijzer Recipiënten: 3" at bounding box center [447, 389] width 242 height 49
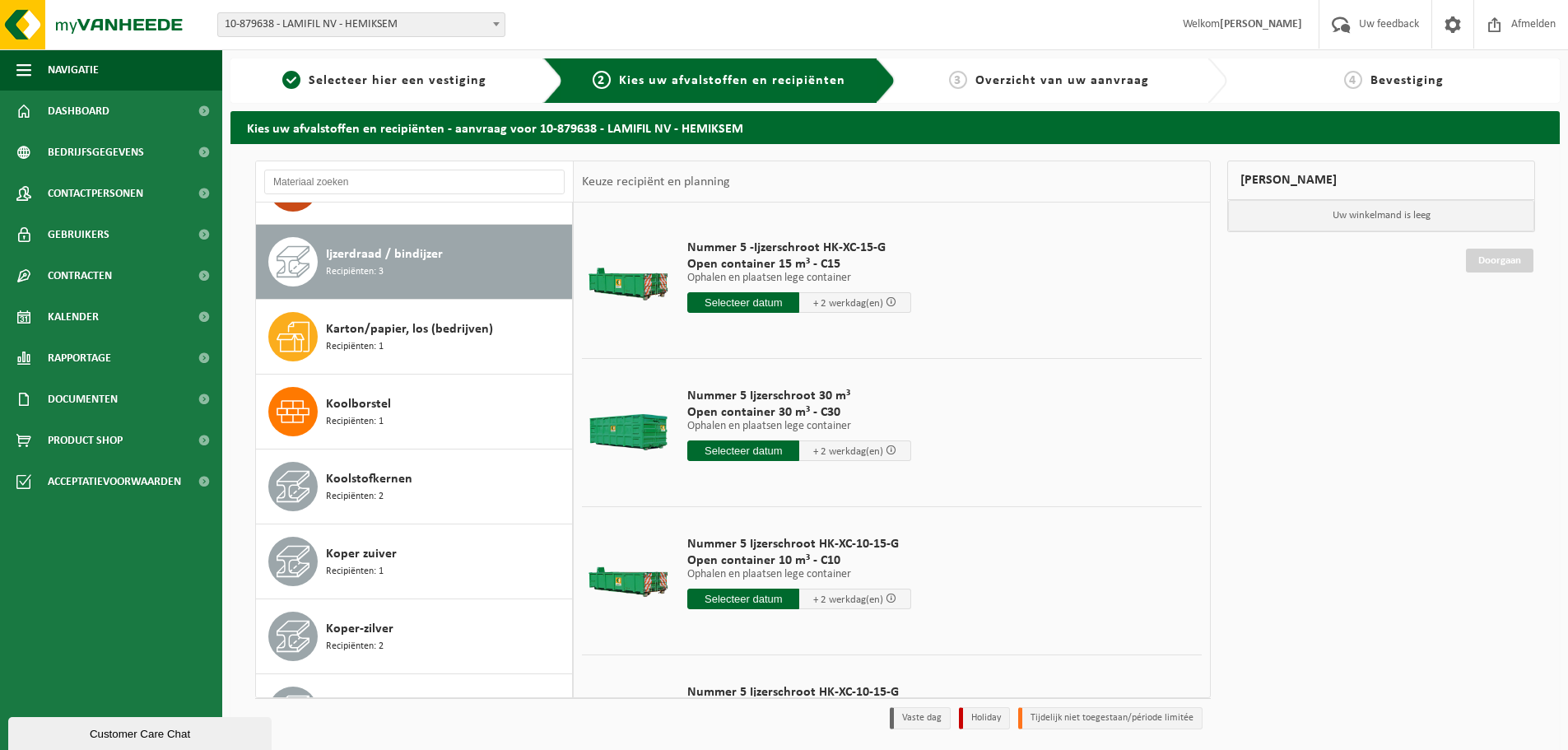
scroll to position [375, 0]
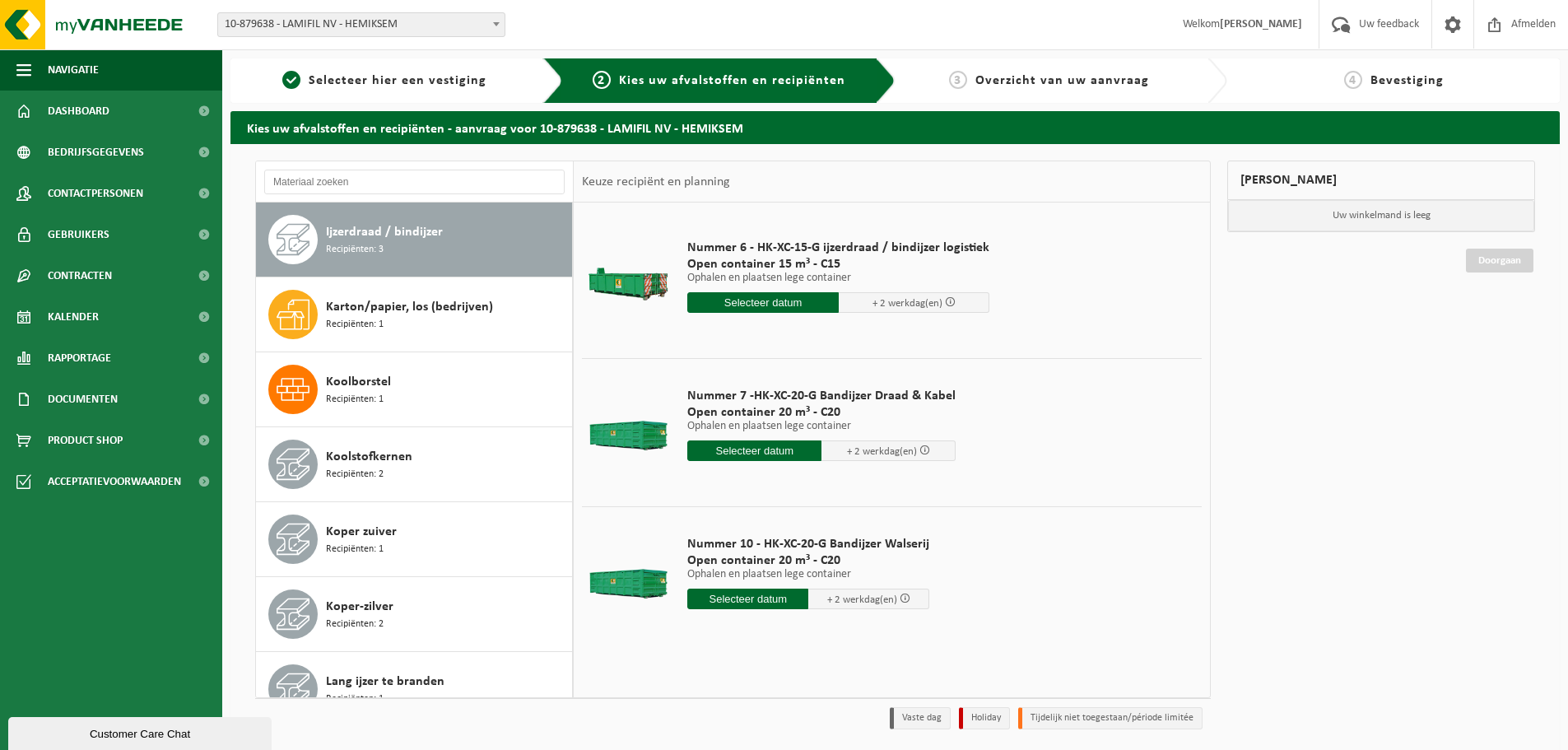
click at [742, 601] on input "text" at bounding box center [748, 599] width 121 height 21
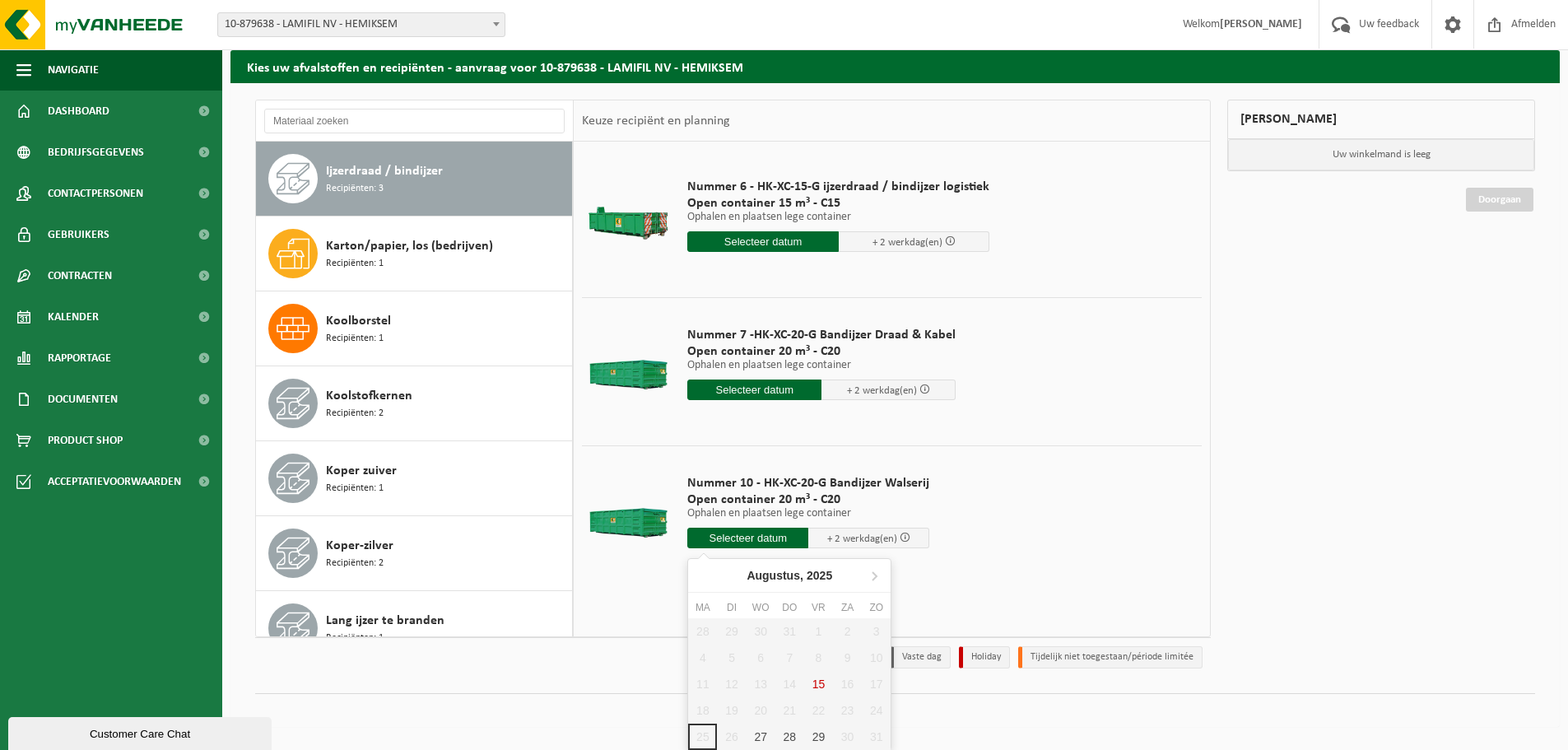
scroll to position [62, 0]
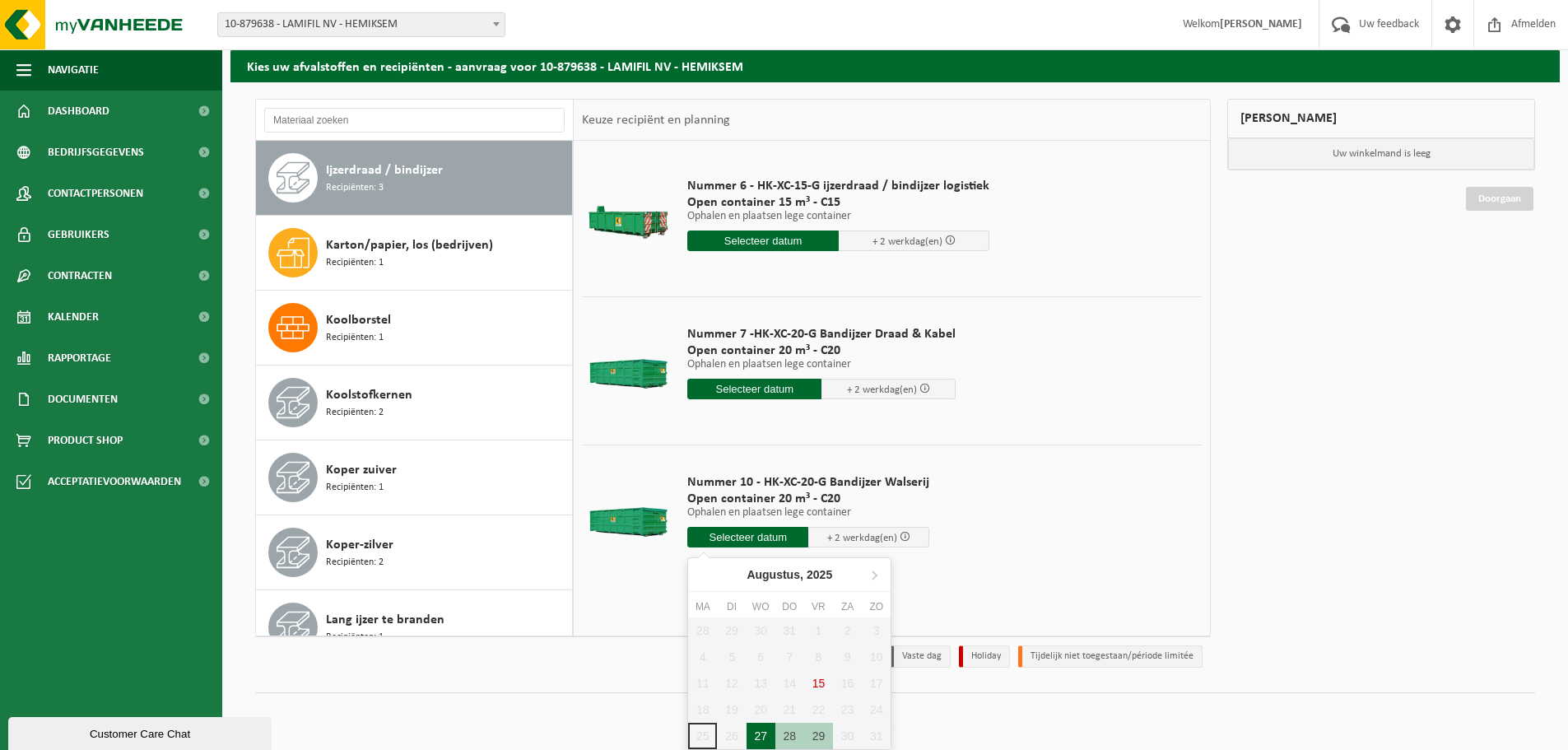
click at [753, 729] on div "27" at bounding box center [760, 736] width 28 height 27
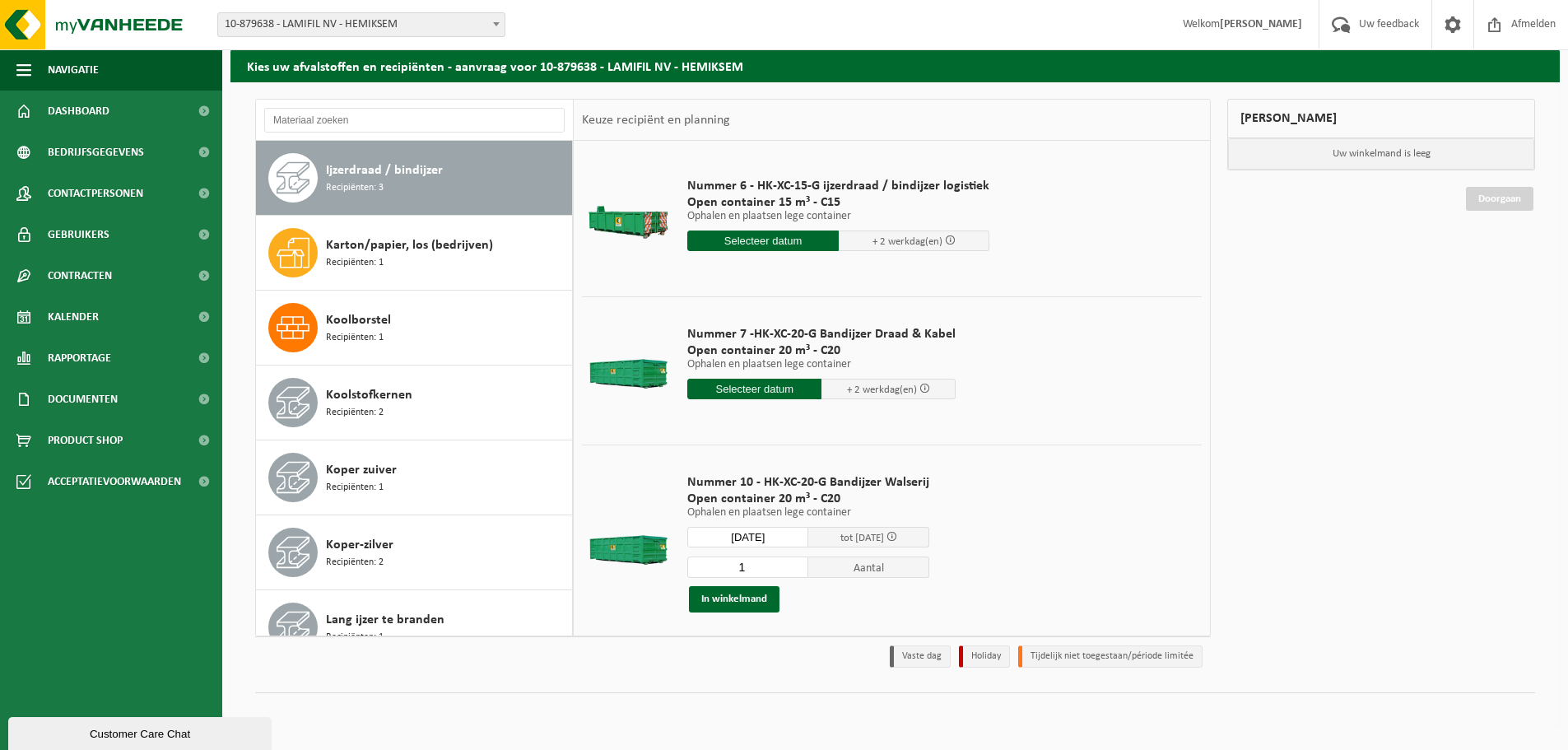
type input "Van 2025-08-27"
type input "2025-08-27"
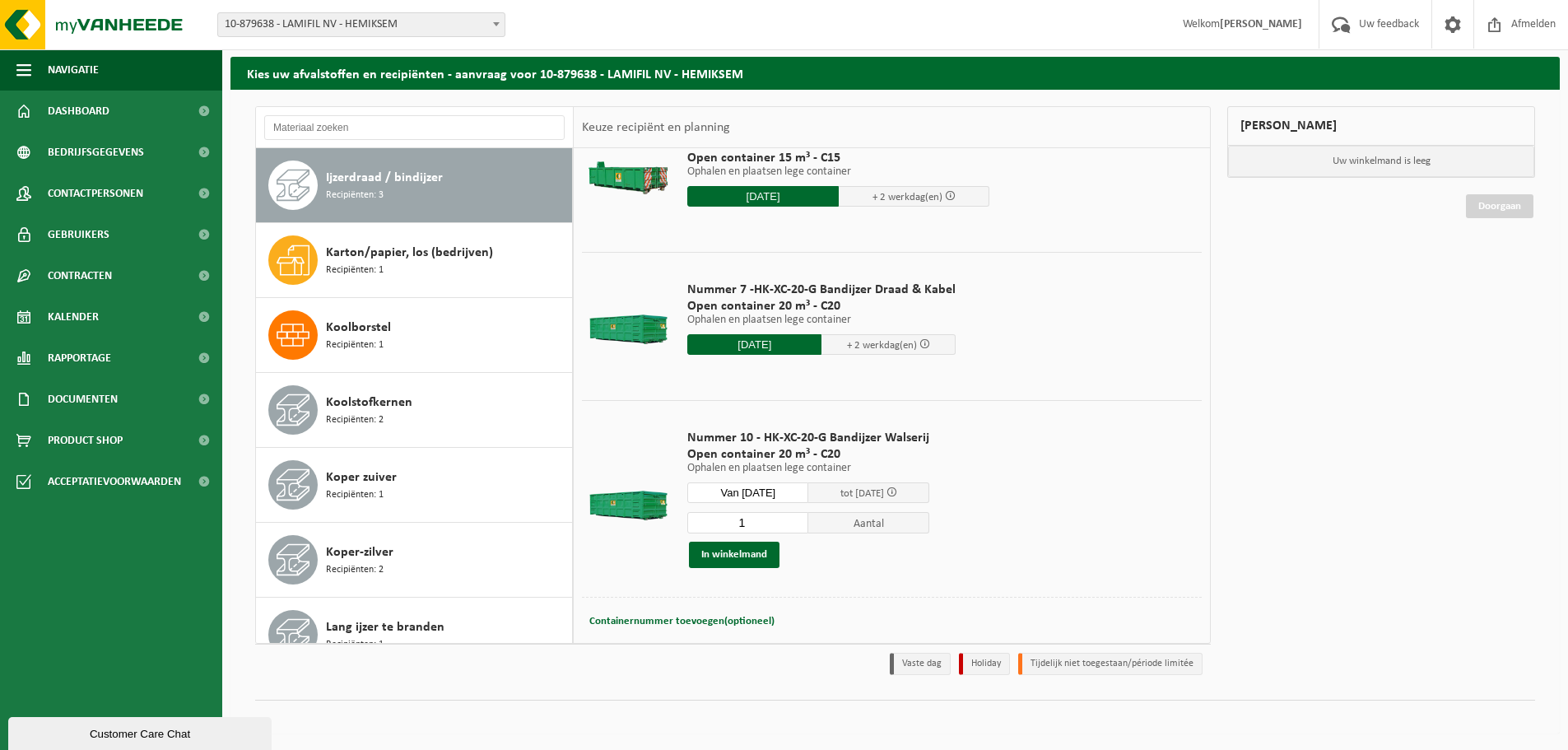
scroll to position [79, 0]
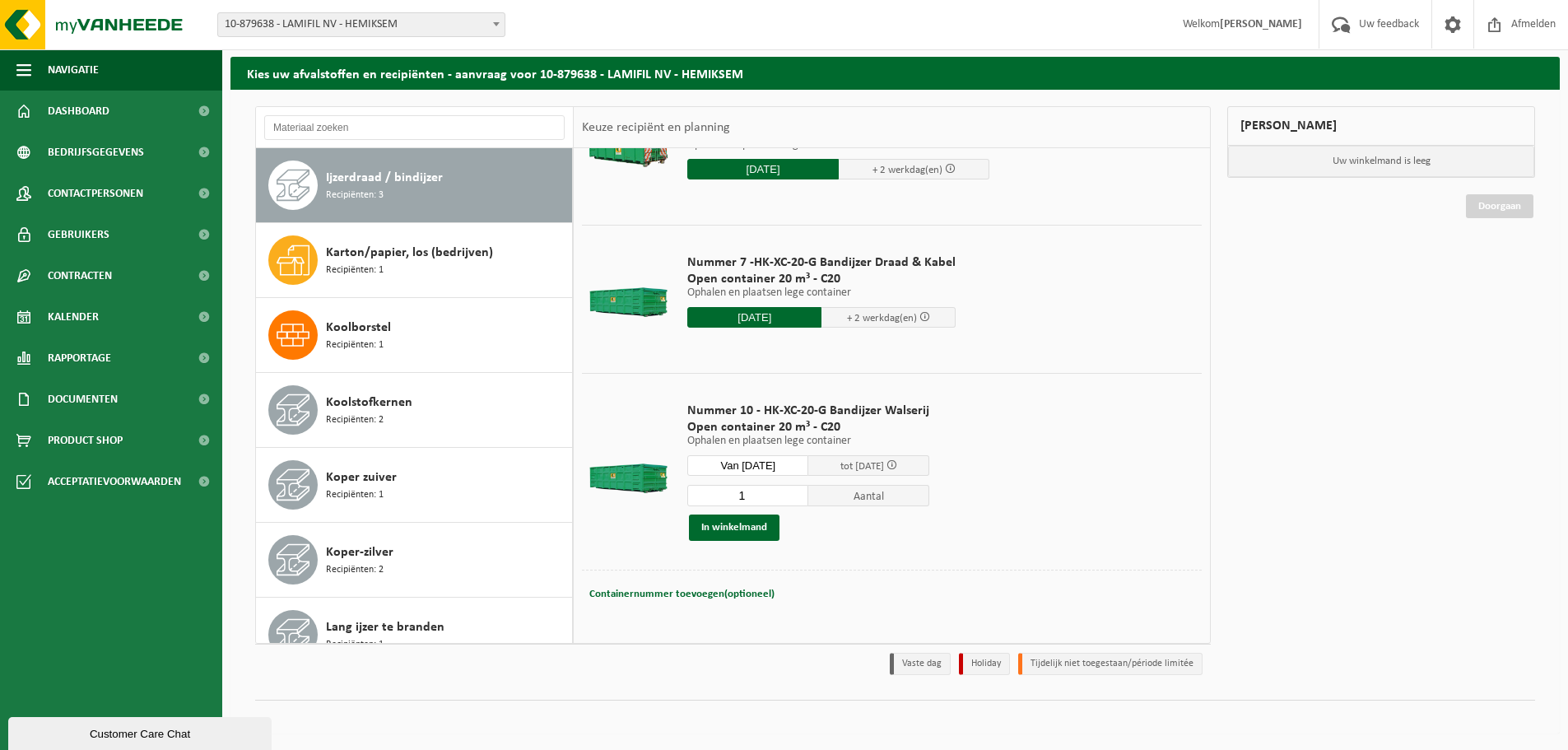
click at [660, 591] on span "Containernummer toevoegen(optioneel)" at bounding box center [682, 594] width 186 height 10
type input "C20-977"
click at [727, 531] on button "In winkelmand" at bounding box center [734, 527] width 91 height 27
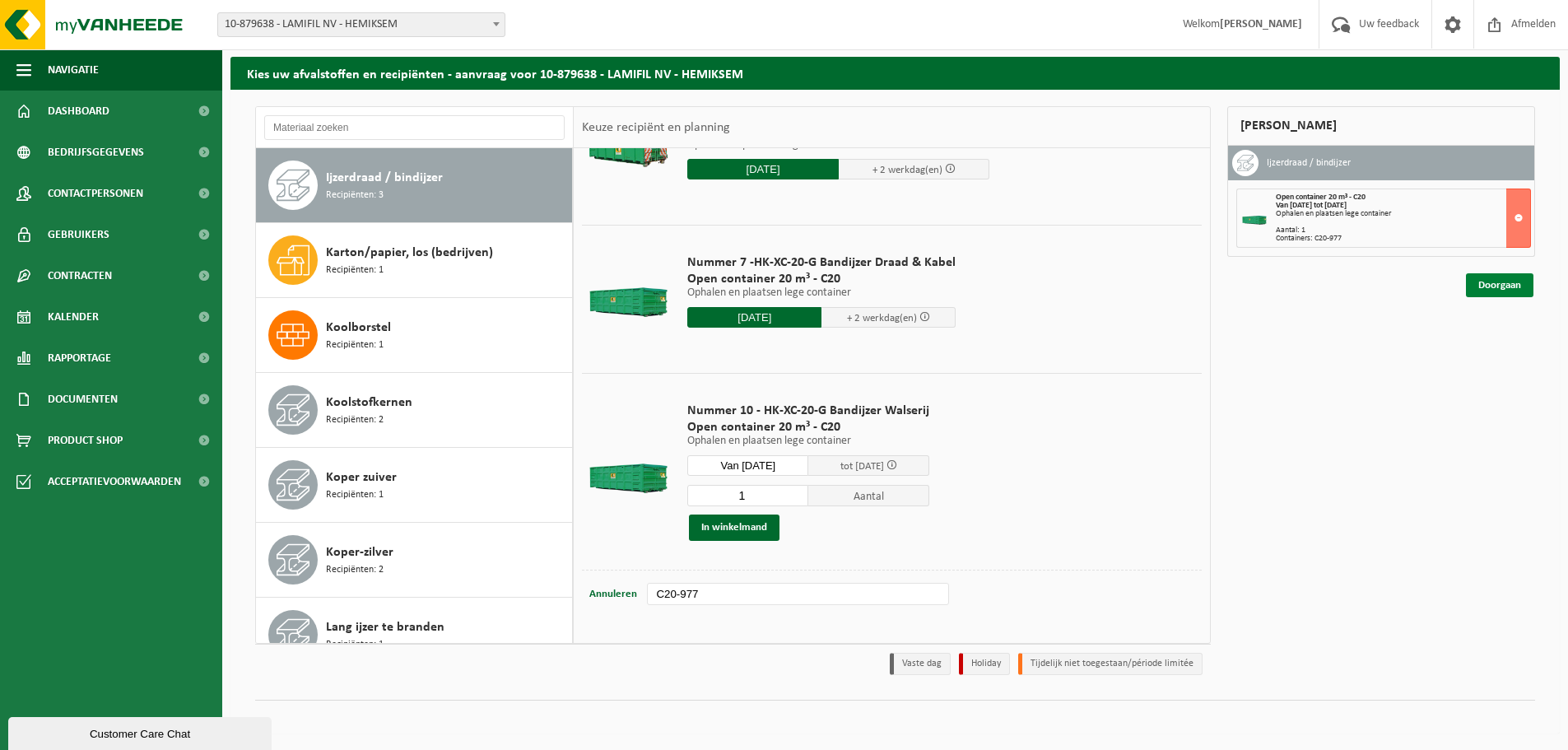
click at [1483, 287] on link "Doorgaan" at bounding box center [1500, 286] width 67 height 24
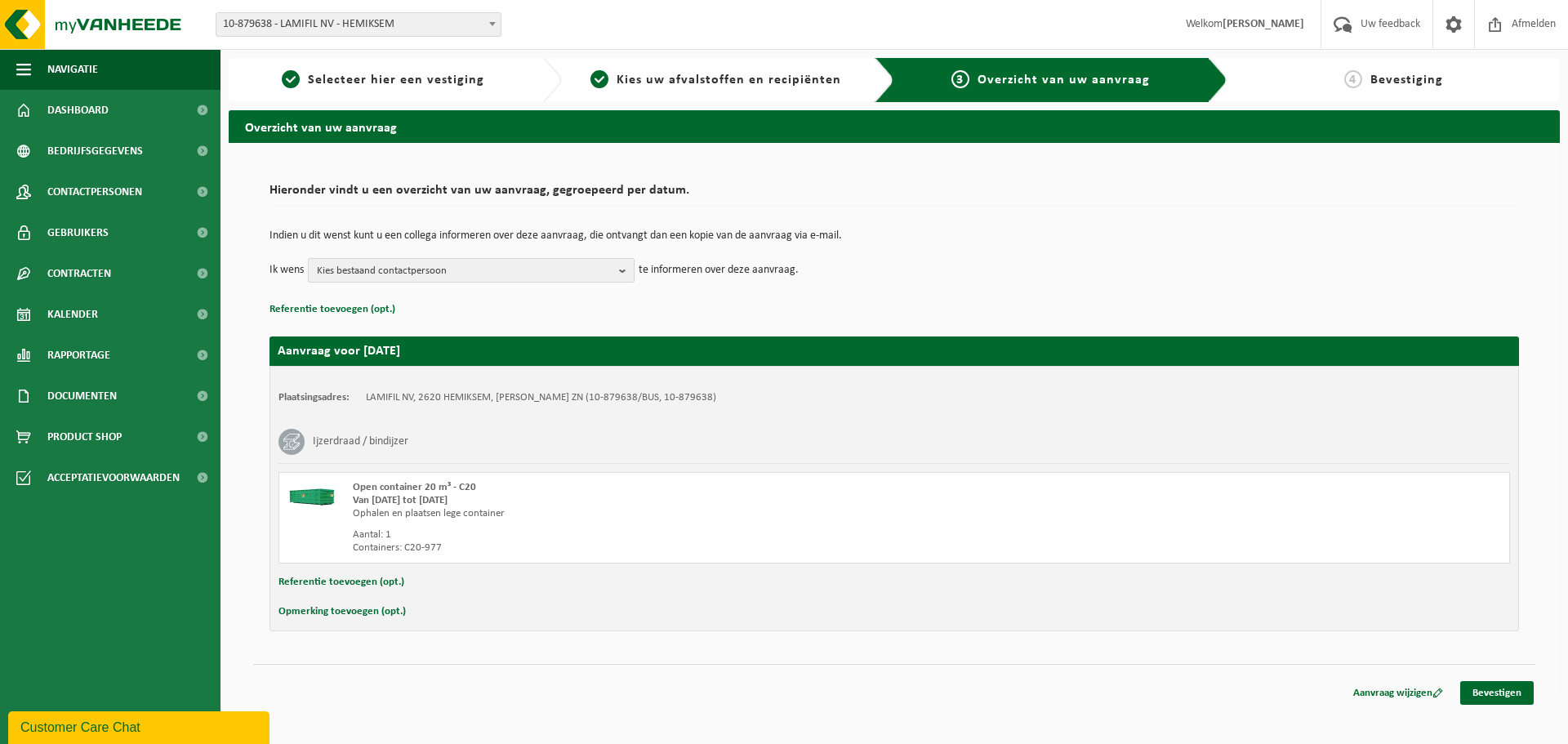
drag, startPoint x: 626, startPoint y: 271, endPoint x: 613, endPoint y: 274, distance: 13.3
click at [625, 272] on b "button" at bounding box center [626, 270] width 15 height 23
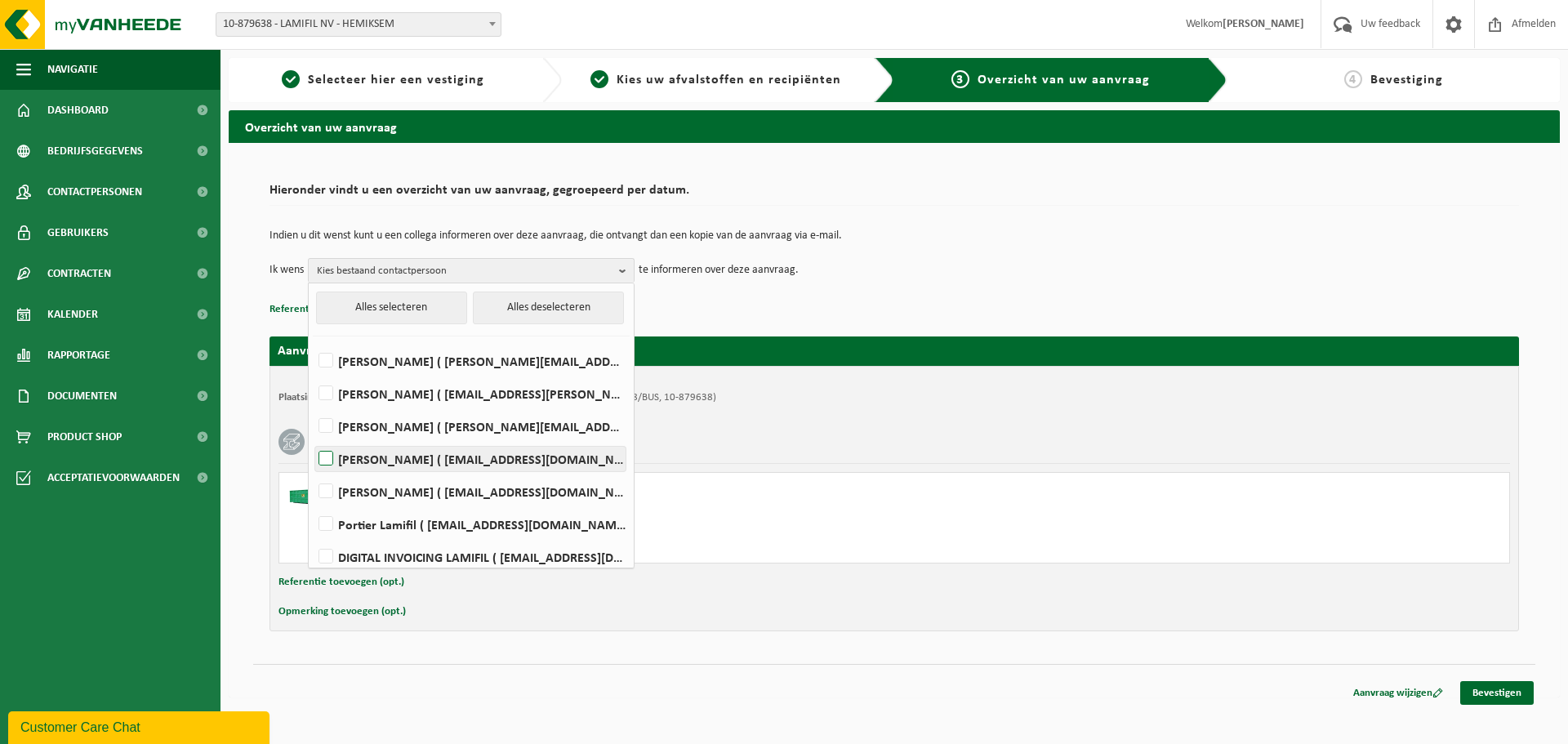
click at [362, 463] on label "[PERSON_NAME] ( [EMAIL_ADDRESS][DOMAIN_NAME] )" at bounding box center [470, 459] width 311 height 25
click at [312, 438] on input "[PERSON_NAME] ( [EMAIL_ADDRESS][DOMAIN_NAME] )" at bounding box center [312, 437] width 1 height 1
checkbox input "true"
click at [1492, 699] on link "Bevestigen" at bounding box center [1497, 693] width 74 height 24
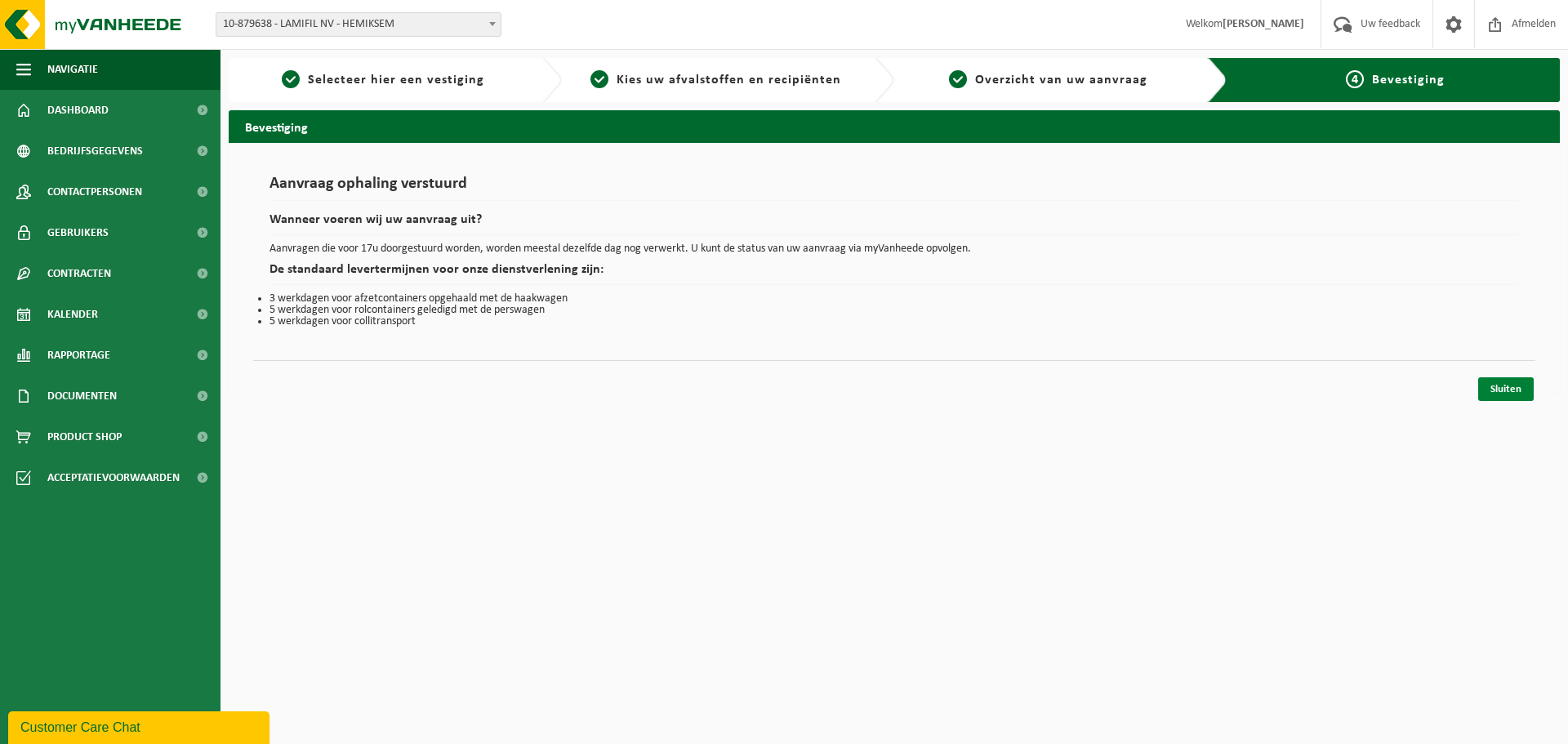
click at [1480, 382] on link "Sluiten" at bounding box center [1506, 390] width 56 height 24
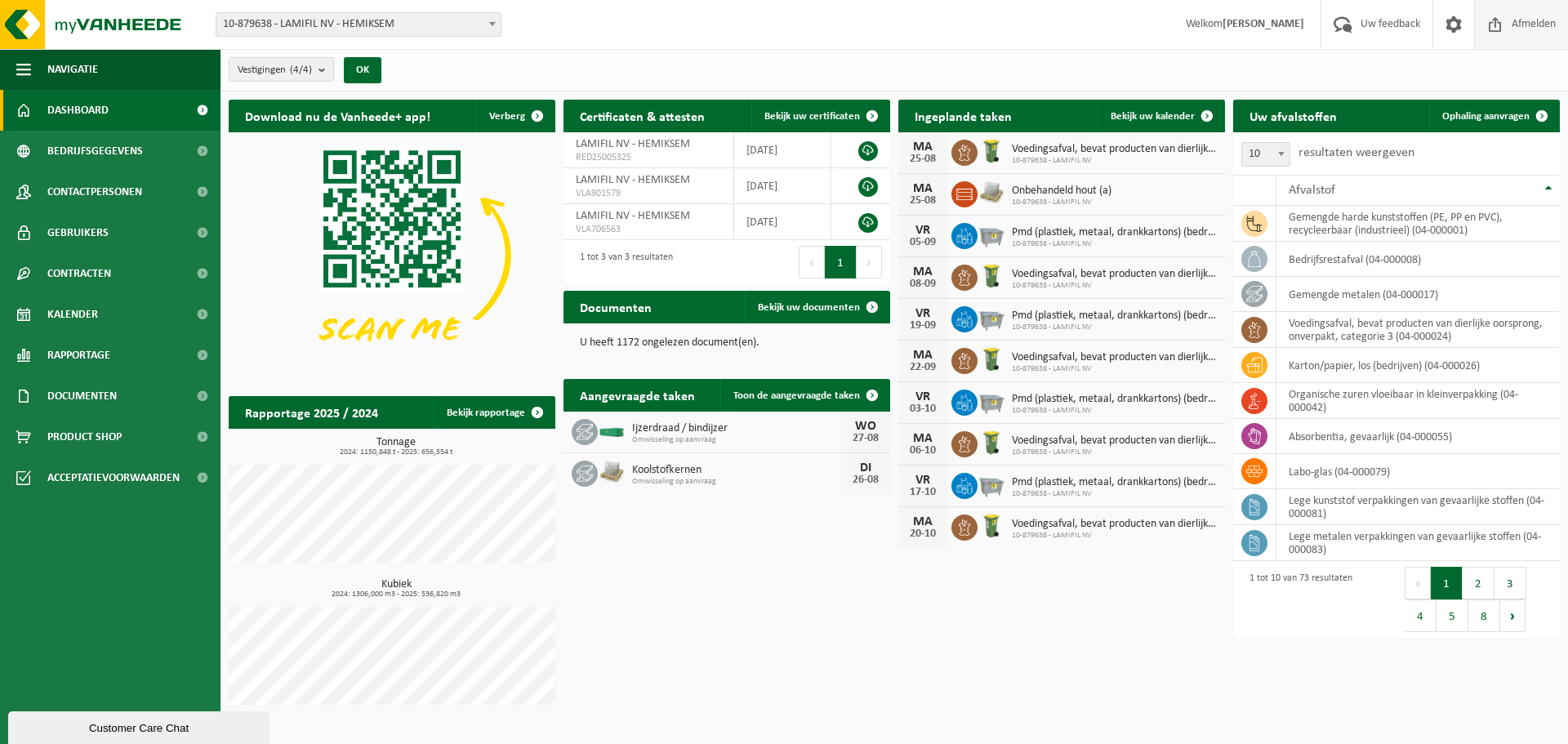
drag, startPoint x: 1537, startPoint y: 29, endPoint x: 1545, endPoint y: 13, distance: 17.9
click at [1537, 30] on span "Afmelden" at bounding box center [1533, 24] width 52 height 48
